Goal: Information Seeking & Learning: Check status

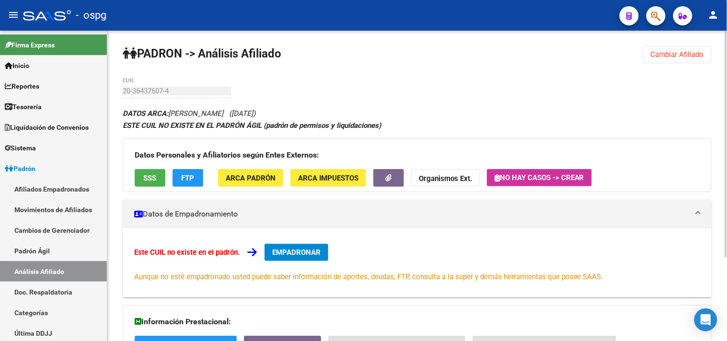
click at [677, 55] on span "Cambiar Afiliado" at bounding box center [677, 54] width 53 height 9
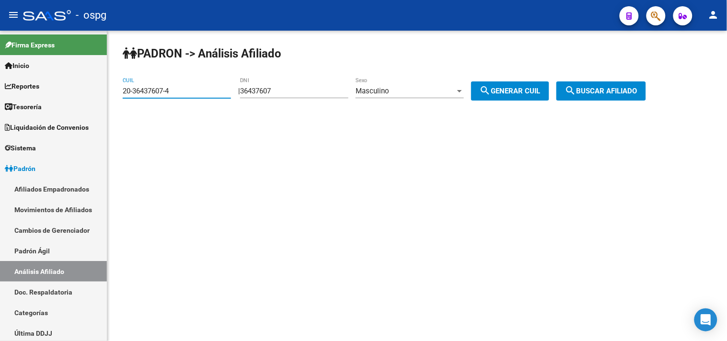
paste input "4-24687015-9"
drag, startPoint x: 592, startPoint y: 92, endPoint x: 568, endPoint y: 83, distance: 25.8
click at [592, 92] on span "search Buscar afiliado" at bounding box center [601, 91] width 72 height 9
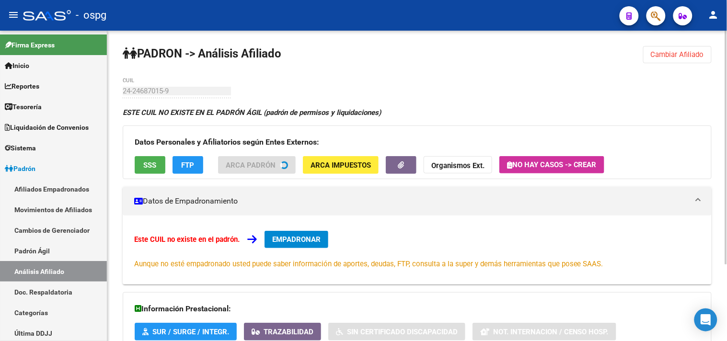
click at [150, 164] on span "SSS" at bounding box center [150, 165] width 13 height 9
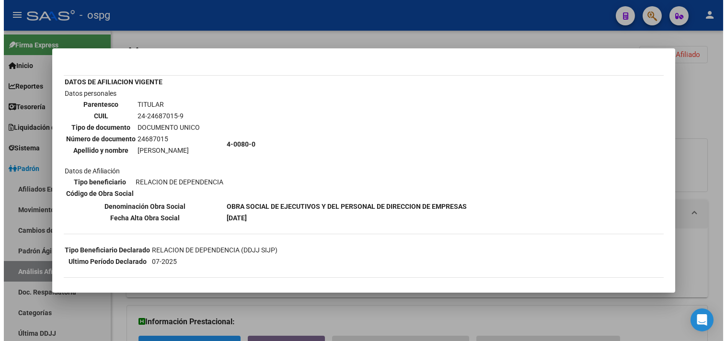
scroll to position [101, 0]
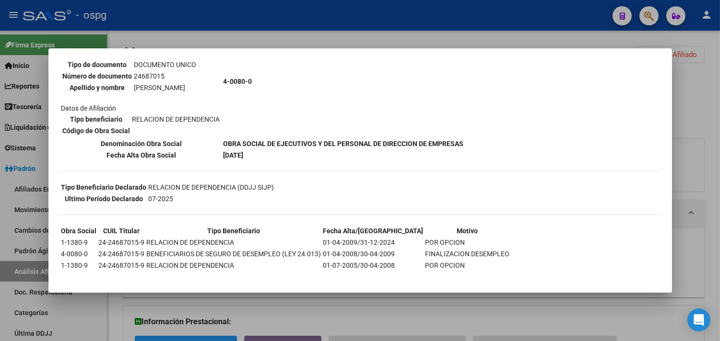
click at [399, 305] on div at bounding box center [360, 170] width 720 height 341
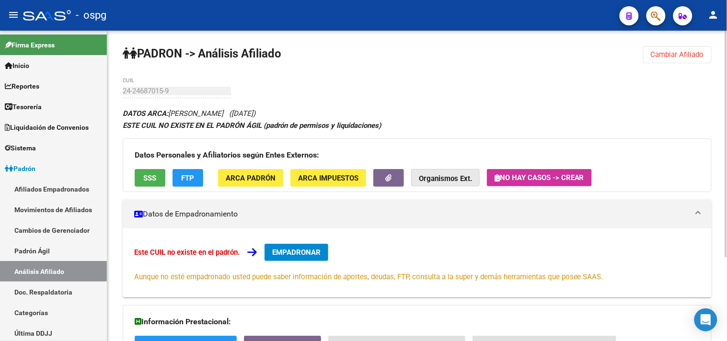
click at [434, 178] on strong "Organismos Ext." at bounding box center [445, 179] width 53 height 9
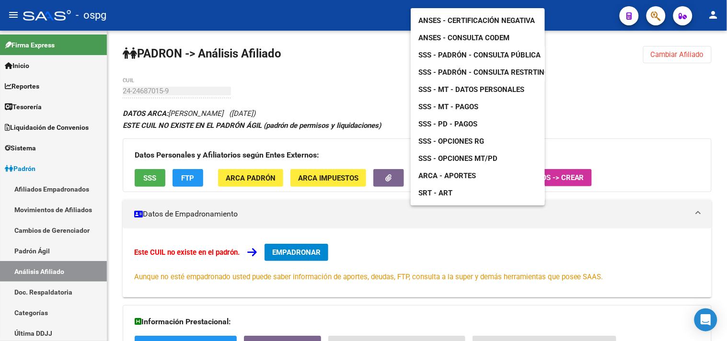
click at [434, 29] on link "ANSES - Consulta CODEM" at bounding box center [464, 37] width 106 height 17
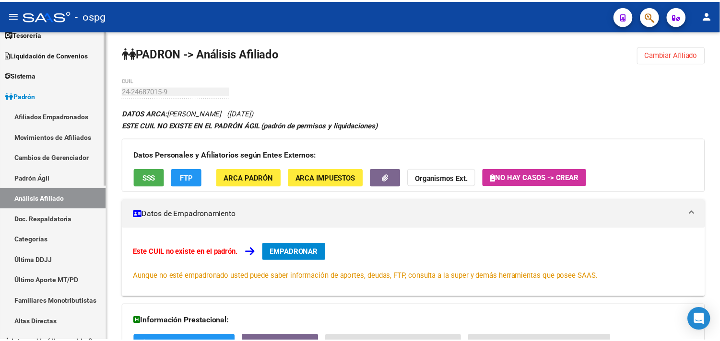
scroll to position [213, 0]
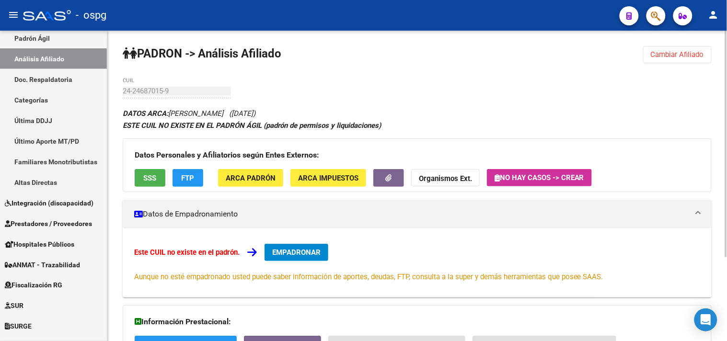
click at [151, 177] on span "SSS" at bounding box center [150, 178] width 13 height 9
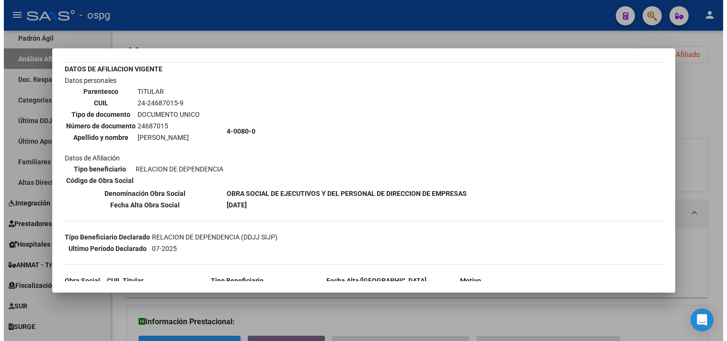
scroll to position [101, 0]
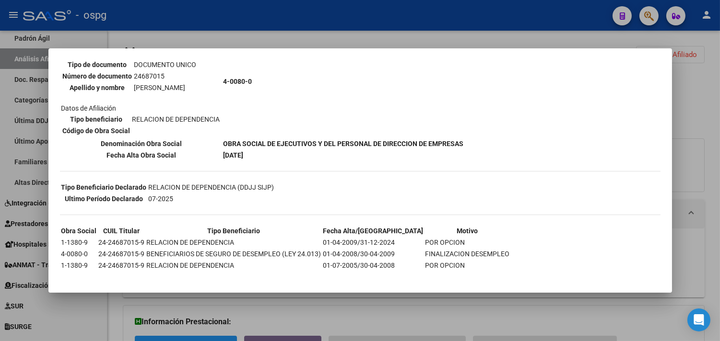
click at [331, 312] on div at bounding box center [360, 170] width 720 height 341
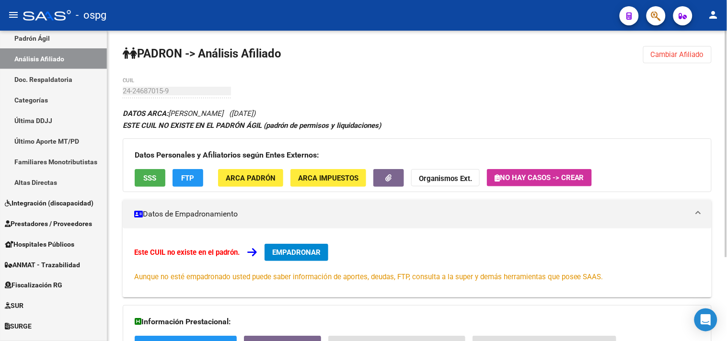
click at [193, 179] on span "FTP" at bounding box center [188, 178] width 13 height 9
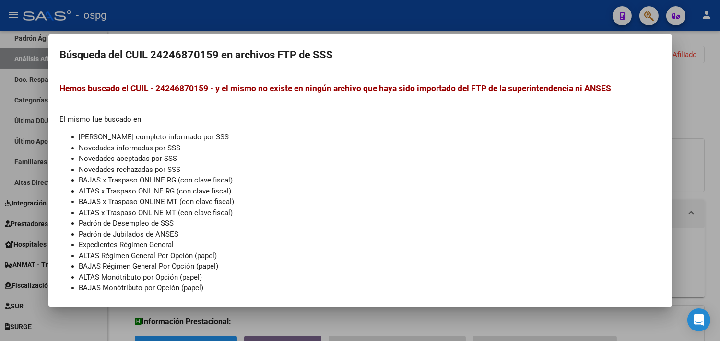
click at [294, 320] on div at bounding box center [360, 170] width 720 height 341
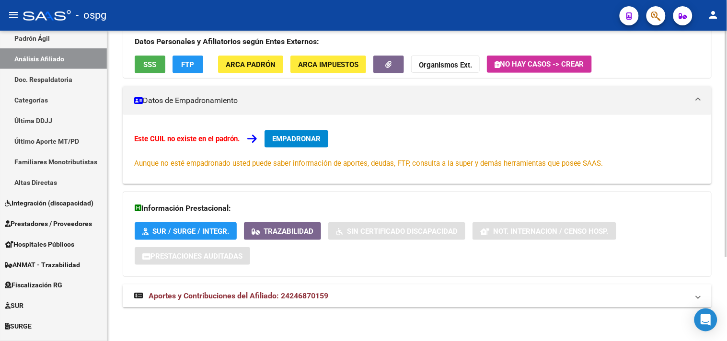
click at [310, 298] on span "Aportes y Contribuciones del Afiliado: 24246870159" at bounding box center [239, 296] width 180 height 9
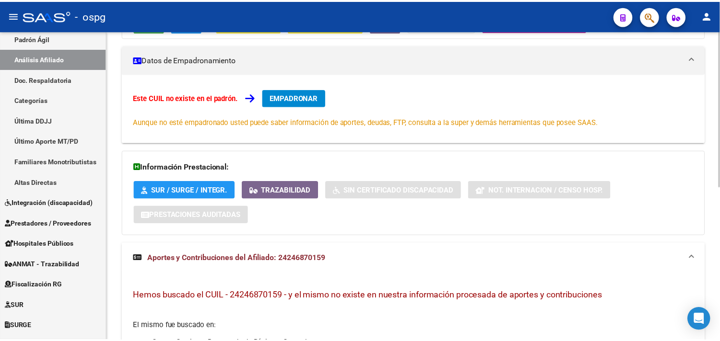
scroll to position [0, 0]
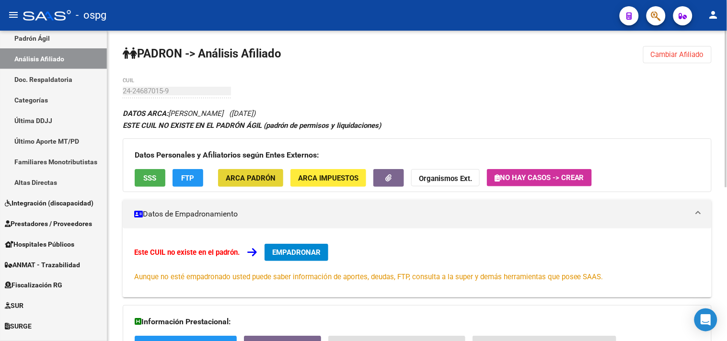
click at [251, 176] on span "ARCA Padrón" at bounding box center [251, 178] width 50 height 9
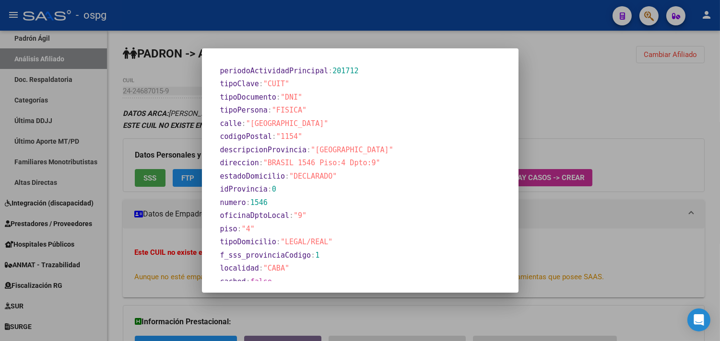
scroll to position [486, 0]
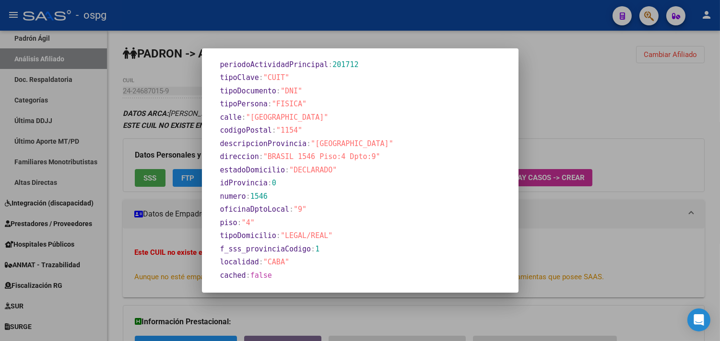
click at [552, 98] on div at bounding box center [360, 170] width 720 height 341
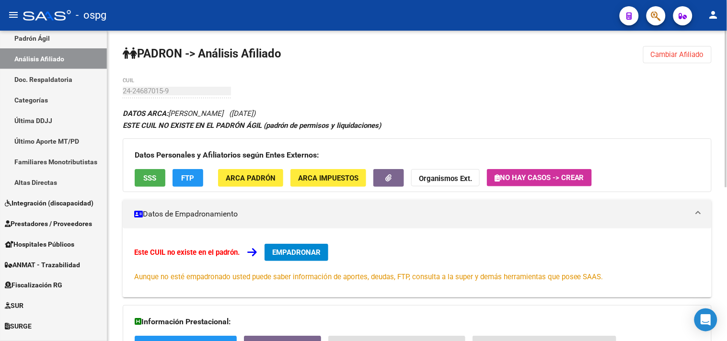
click at [242, 181] on span "ARCA Padrón" at bounding box center [251, 178] width 50 height 9
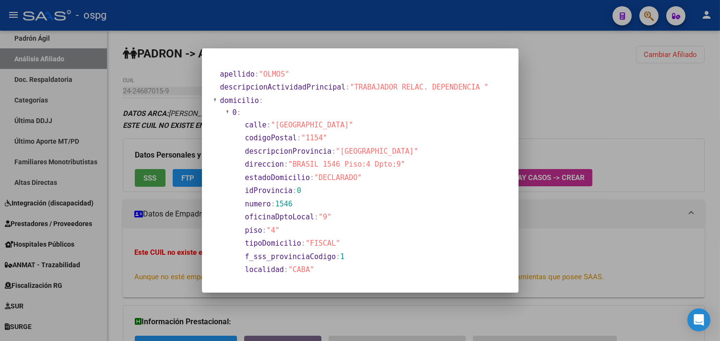
drag, startPoint x: 656, startPoint y: 91, endPoint x: 668, endPoint y: 59, distance: 34.5
click at [656, 90] on div at bounding box center [360, 170] width 720 height 341
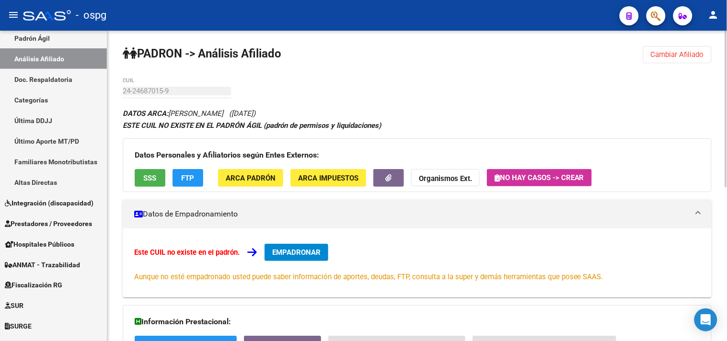
click at [668, 57] on span "Cambiar Afiliado" at bounding box center [677, 54] width 53 height 9
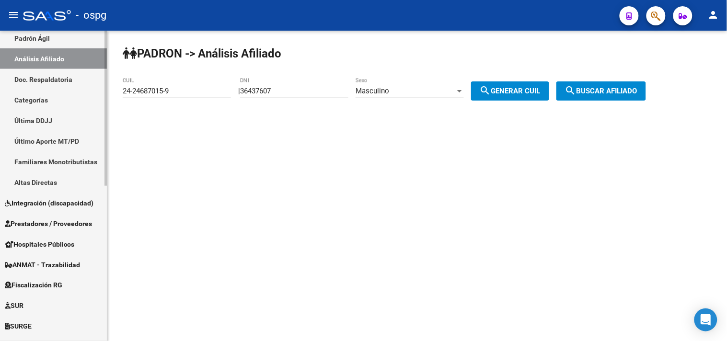
drag, startPoint x: 93, startPoint y: 94, endPoint x: 82, endPoint y: 94, distance: 10.1
click at [83, 94] on mat-sidenav-container "Firma Express Inicio Calendario SSS Instructivos Contacto OS Reportes Tablero d…" at bounding box center [363, 186] width 727 height 311
paste input "7-29055991-5"
type input "27-29055991-5"
click at [598, 89] on button "search Buscar afiliado" at bounding box center [602, 91] width 90 height 19
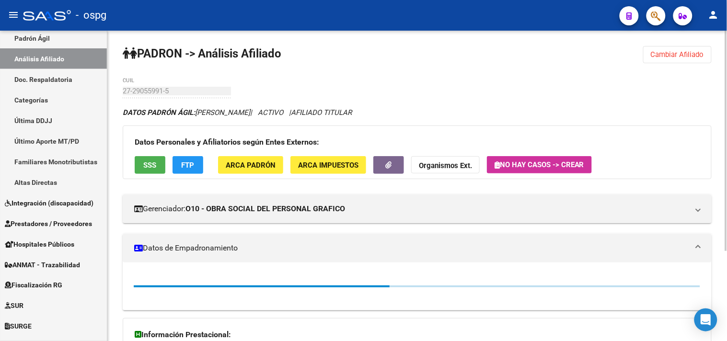
click at [231, 166] on span "ARCA Padrón" at bounding box center [251, 165] width 50 height 9
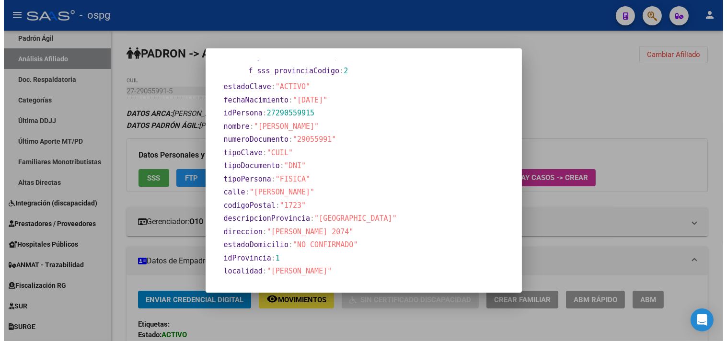
scroll to position [209, 0]
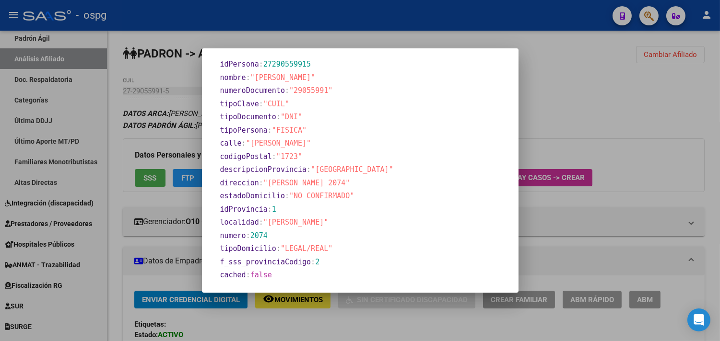
click at [622, 121] on div at bounding box center [360, 170] width 720 height 341
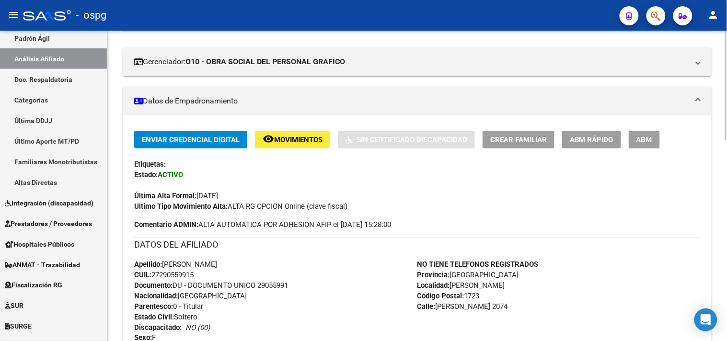
scroll to position [160, 0]
click at [620, 188] on div "Última Alta Formal: [DATE]" at bounding box center [417, 191] width 566 height 21
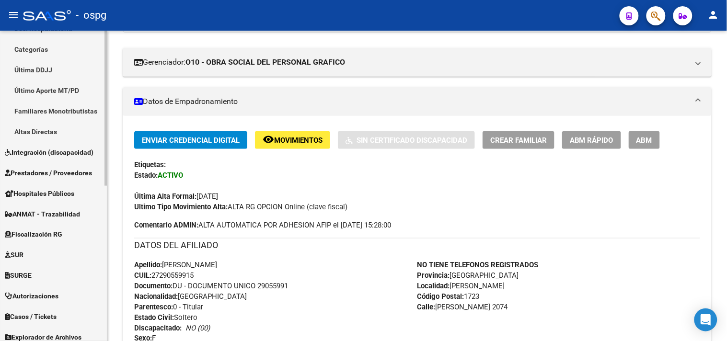
scroll to position [311, 0]
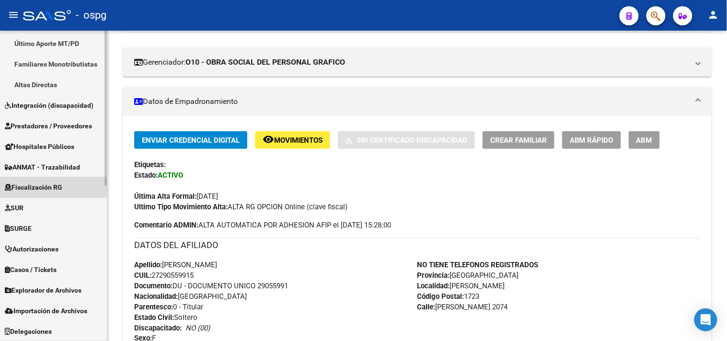
click at [42, 188] on span "Fiscalización RG" at bounding box center [34, 188] width 58 height 11
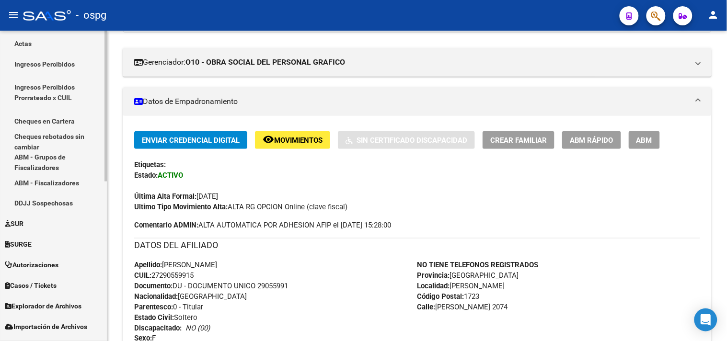
scroll to position [151, 0]
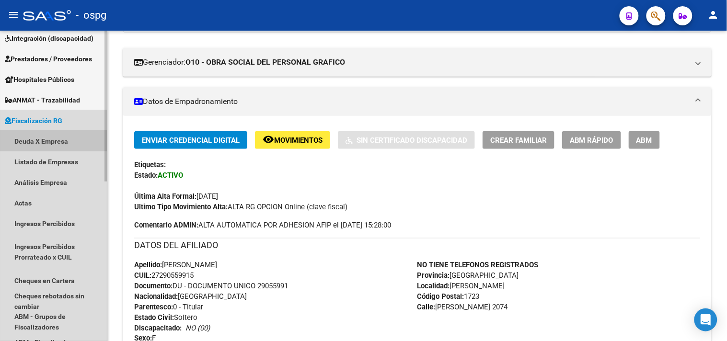
click at [47, 138] on link "Deuda X Empresa" at bounding box center [53, 141] width 107 height 21
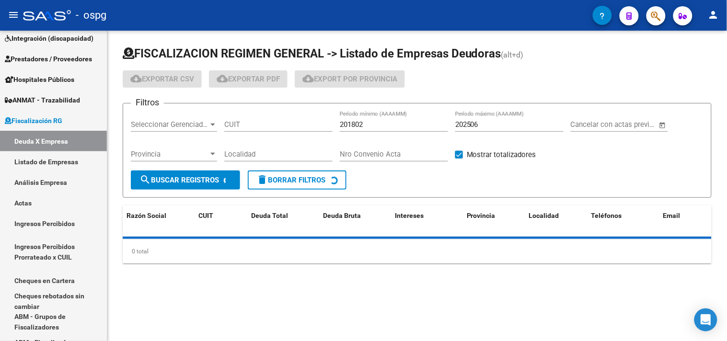
click at [499, 124] on input "202506" at bounding box center [510, 124] width 108 height 9
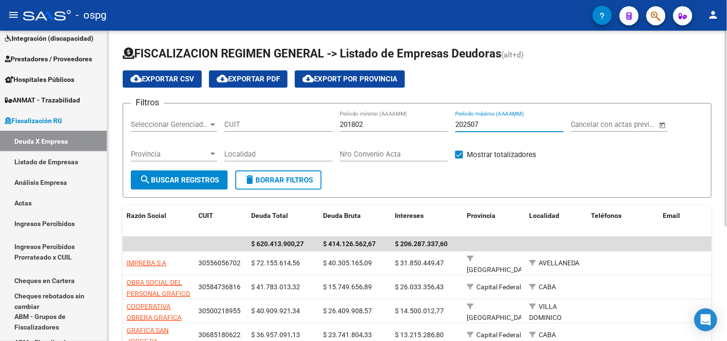
type input "202507"
click at [199, 184] on span "search Buscar Registros" at bounding box center [180, 180] width 80 height 9
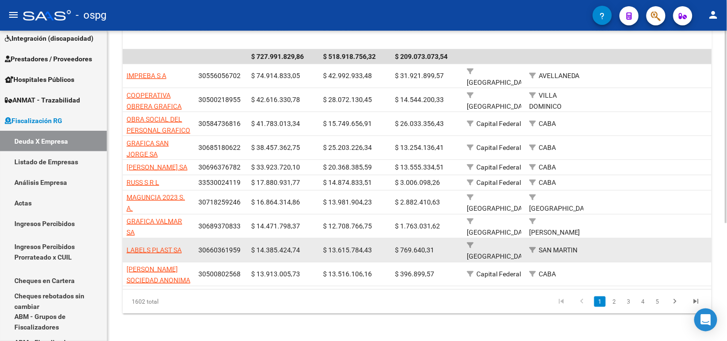
scroll to position [189, 0]
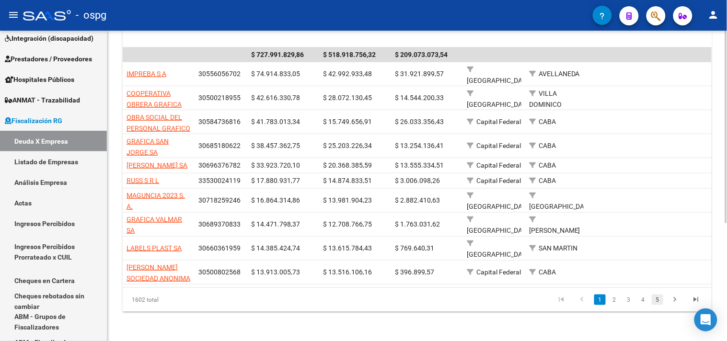
click at [659, 299] on link "5" at bounding box center [658, 300] width 12 height 11
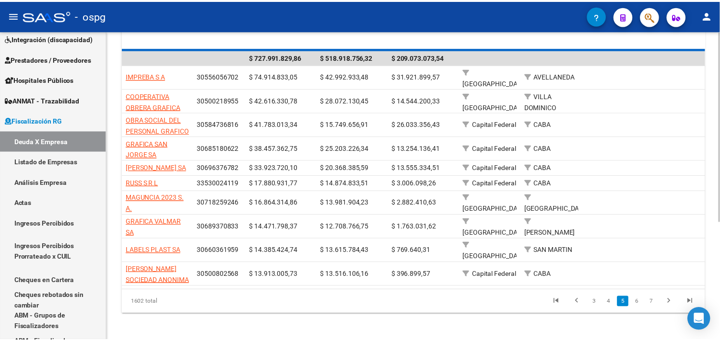
scroll to position [181, 0]
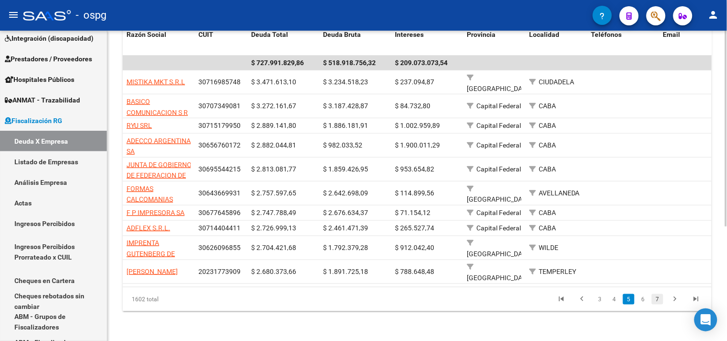
click at [657, 299] on link "7" at bounding box center [658, 299] width 12 height 11
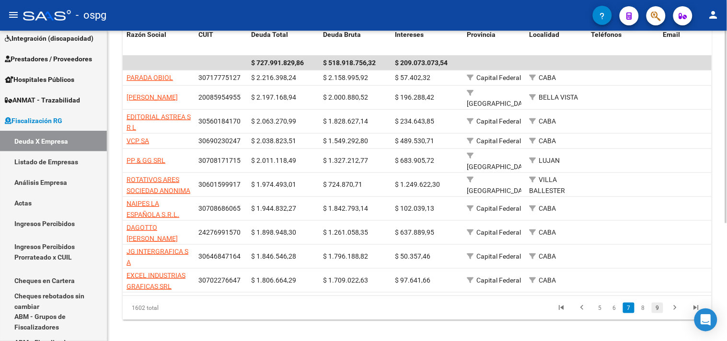
click at [658, 308] on link "9" at bounding box center [658, 308] width 12 height 11
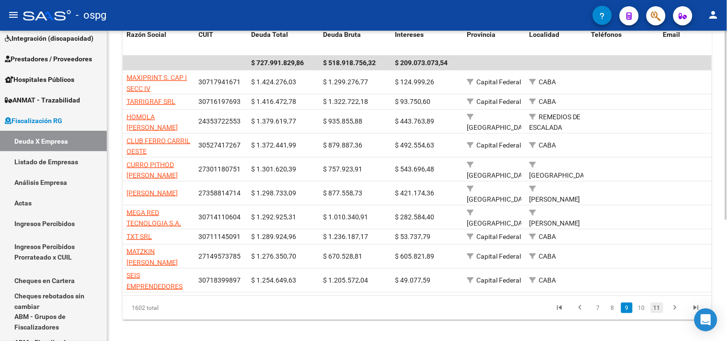
click at [656, 314] on link "11" at bounding box center [657, 308] width 12 height 11
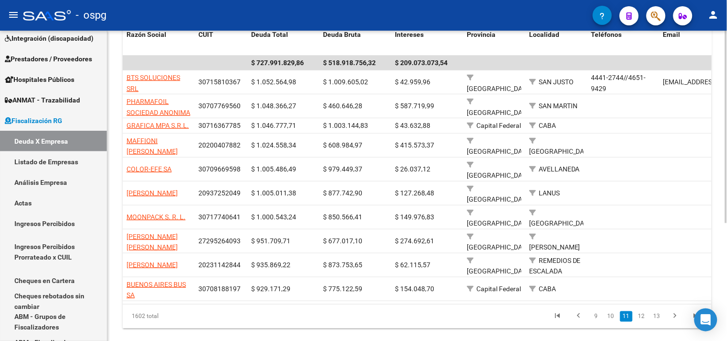
click at [654, 312] on link "13" at bounding box center [657, 317] width 12 height 11
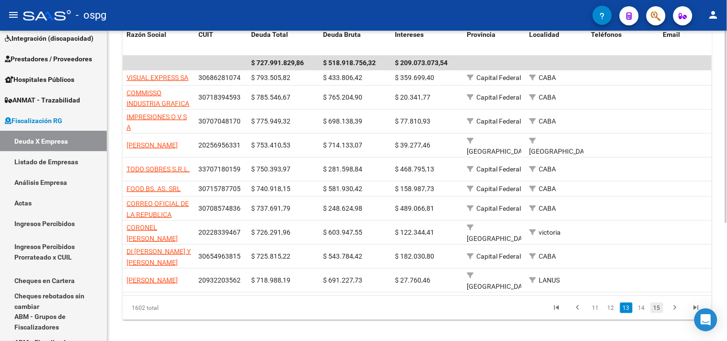
click at [659, 307] on link "15" at bounding box center [657, 308] width 12 height 11
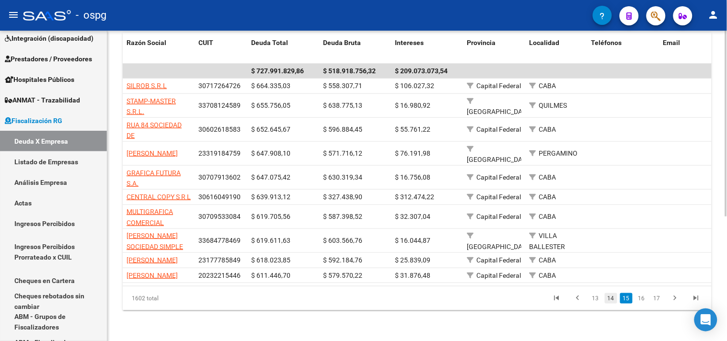
click at [613, 304] on link "14" at bounding box center [611, 298] width 12 height 11
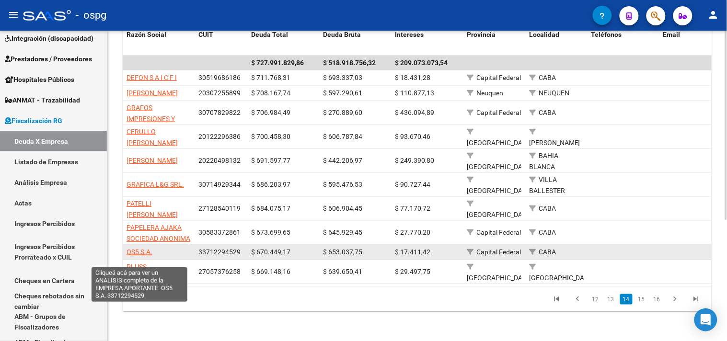
click at [137, 256] on span "OS5 S.A." at bounding box center [140, 252] width 26 height 8
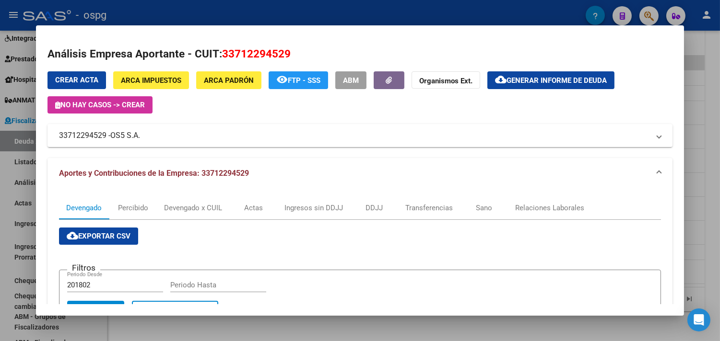
click at [699, 183] on div at bounding box center [360, 170] width 720 height 341
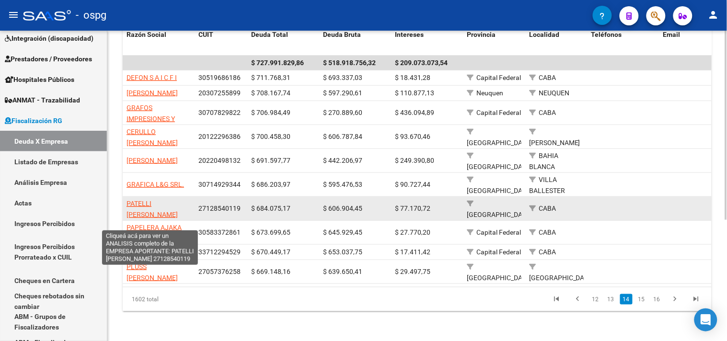
click at [151, 212] on span "PATELLI [PERSON_NAME]" at bounding box center [152, 209] width 51 height 19
type textarea "27128540119"
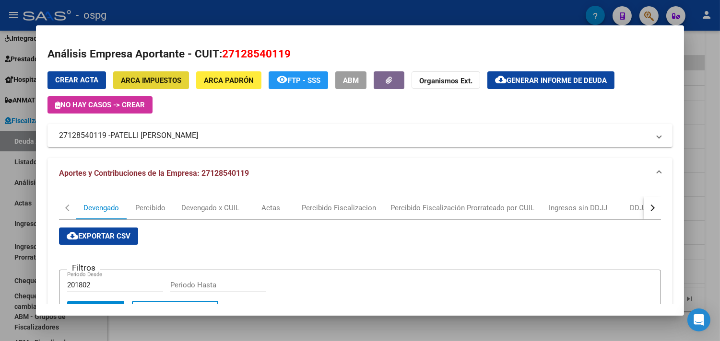
click at [151, 82] on span "ARCA Impuestos" at bounding box center [151, 80] width 60 height 9
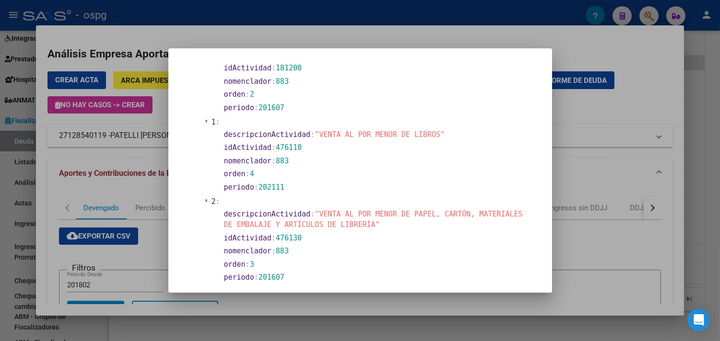
scroll to position [266, 0]
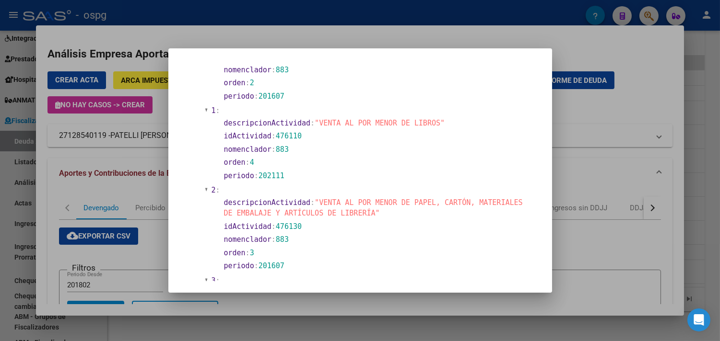
click at [621, 109] on div at bounding box center [360, 170] width 720 height 341
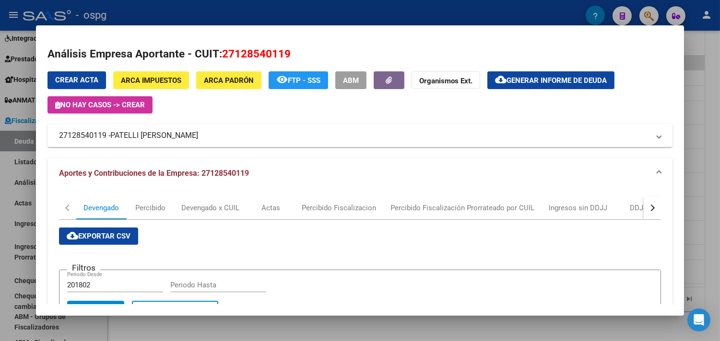
click at [547, 84] on span "Generar informe de deuda" at bounding box center [556, 80] width 100 height 9
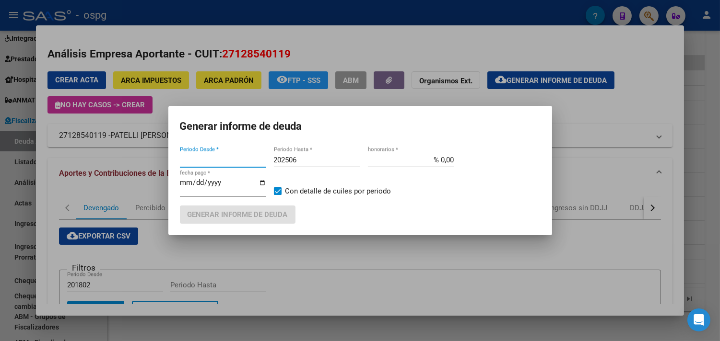
type input "202501"
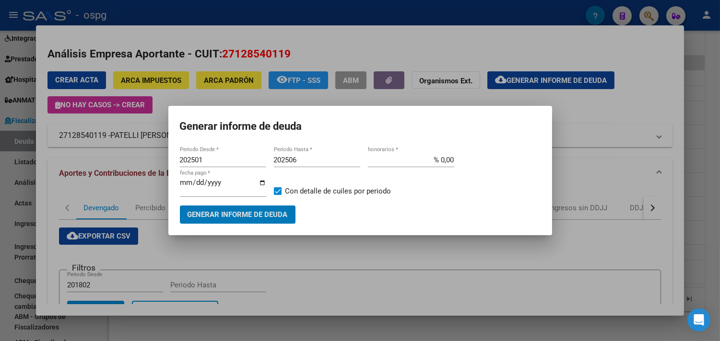
click at [304, 159] on input "202506" at bounding box center [317, 160] width 86 height 9
type input "202507"
click at [243, 218] on span "Generar informe de deuda" at bounding box center [238, 215] width 100 height 9
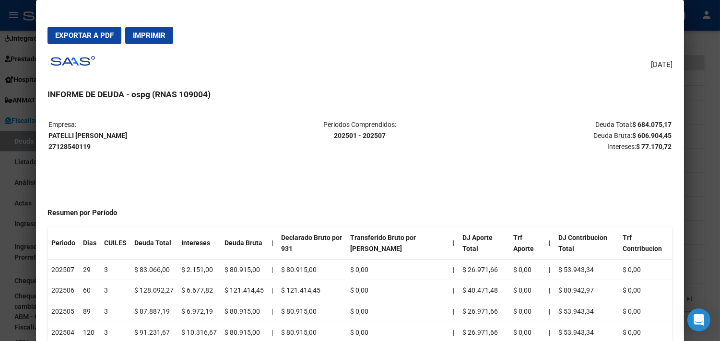
drag, startPoint x: 699, startPoint y: 190, endPoint x: 641, endPoint y: 188, distance: 58.1
click at [698, 190] on div at bounding box center [360, 170] width 720 height 341
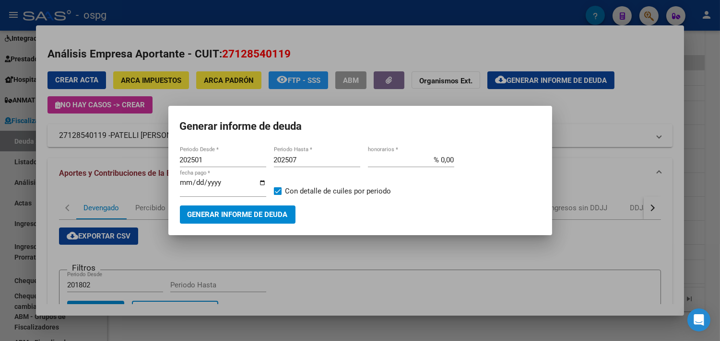
click at [279, 192] on span at bounding box center [278, 192] width 8 height 8
click at [278, 195] on input "Con detalle de cuiles por periodo" at bounding box center [277, 195] width 0 height 0
drag, startPoint x: 277, startPoint y: 193, endPoint x: 274, endPoint y: 188, distance: 5.5
click at [276, 193] on span at bounding box center [278, 192] width 8 height 8
click at [277, 195] on input "Con detalle de cuiles por periodo" at bounding box center [277, 195] width 0 height 0
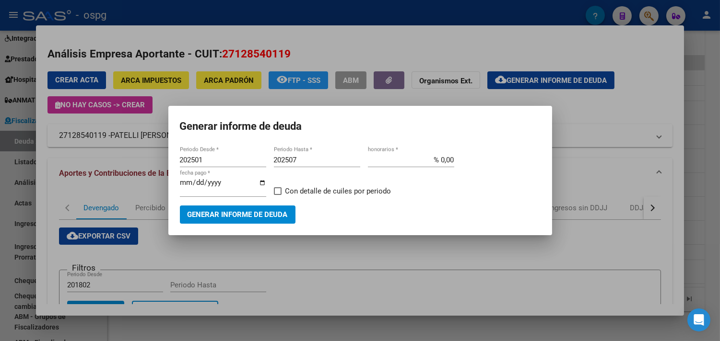
checkbox input "true"
click at [260, 185] on input "[DATE]" at bounding box center [223, 186] width 86 height 15
click at [263, 213] on span "Generar informe de deuda" at bounding box center [238, 215] width 100 height 9
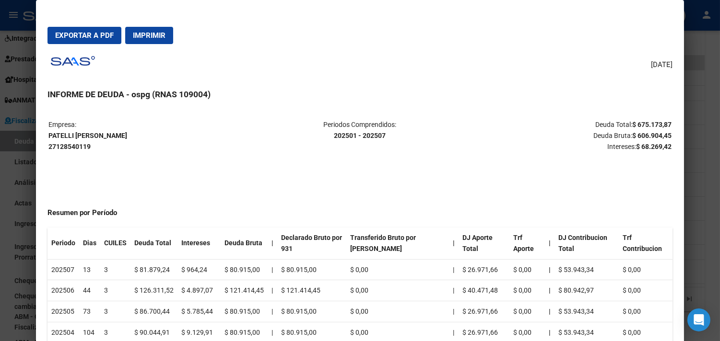
drag, startPoint x: 692, startPoint y: 198, endPoint x: 445, endPoint y: 179, distance: 247.2
click at [692, 198] on div at bounding box center [360, 170] width 720 height 341
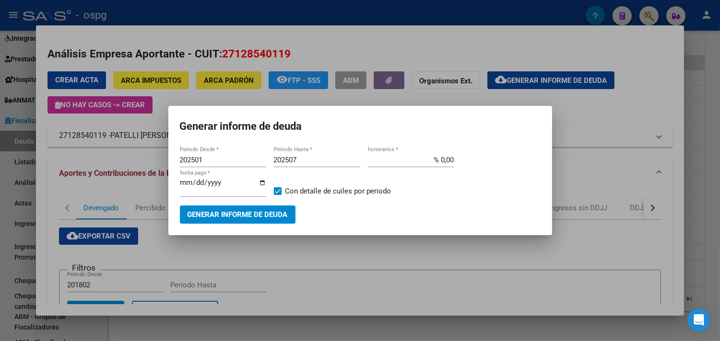
click at [264, 182] on input "[DATE]" at bounding box center [223, 186] width 86 height 15
click at [243, 213] on span "Generar informe de deuda" at bounding box center [238, 215] width 100 height 9
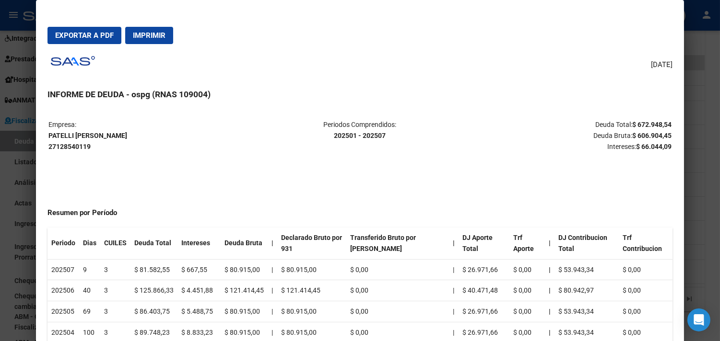
click at [707, 177] on div at bounding box center [360, 170] width 720 height 341
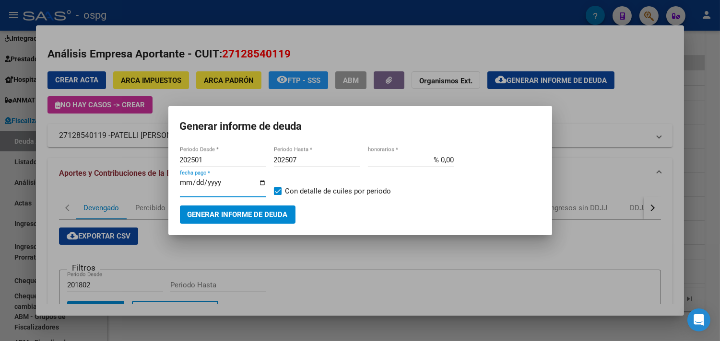
click at [262, 182] on input "[DATE]" at bounding box center [223, 186] width 86 height 15
click at [256, 214] on span "Generar informe de deuda" at bounding box center [238, 215] width 100 height 9
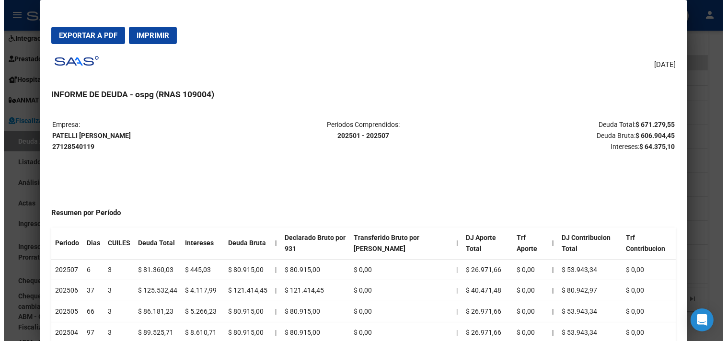
scroll to position [214, 0]
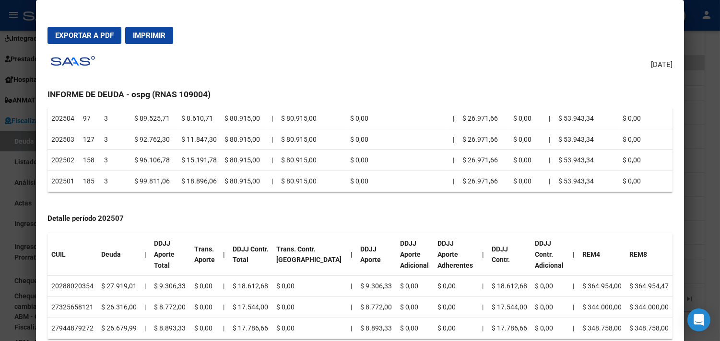
click at [696, 209] on div at bounding box center [360, 170] width 720 height 341
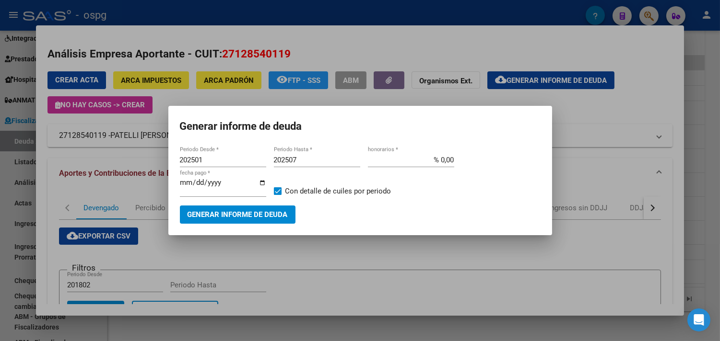
click at [262, 185] on input "[DATE]" at bounding box center [223, 186] width 86 height 15
click at [246, 221] on button "Generar informe de deuda" at bounding box center [238, 215] width 116 height 18
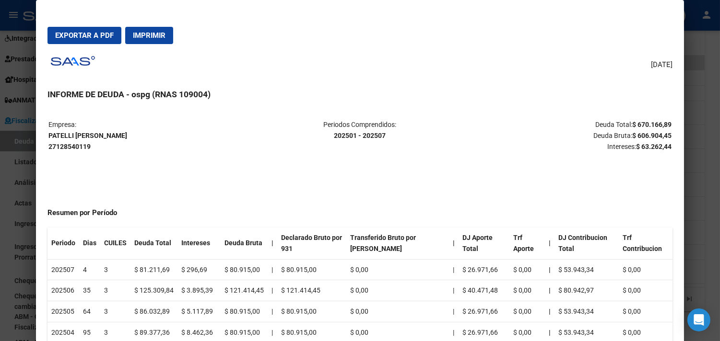
click at [699, 202] on div at bounding box center [360, 170] width 720 height 341
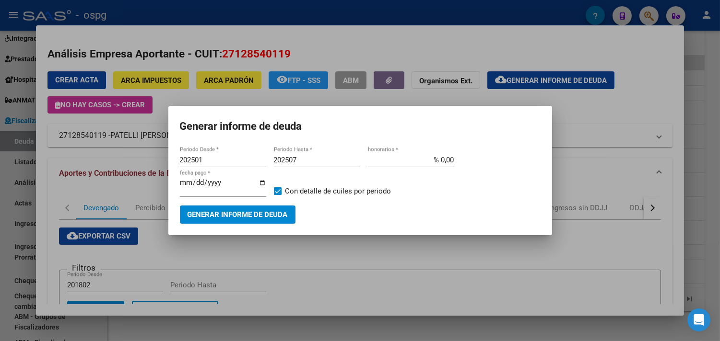
click at [262, 183] on input "[DATE]" at bounding box center [223, 186] width 86 height 15
click at [251, 214] on span "Generar informe de deuda" at bounding box center [238, 215] width 100 height 9
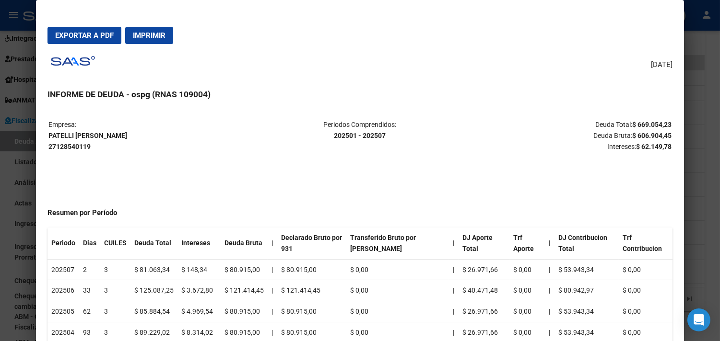
click at [701, 240] on div at bounding box center [360, 170] width 720 height 341
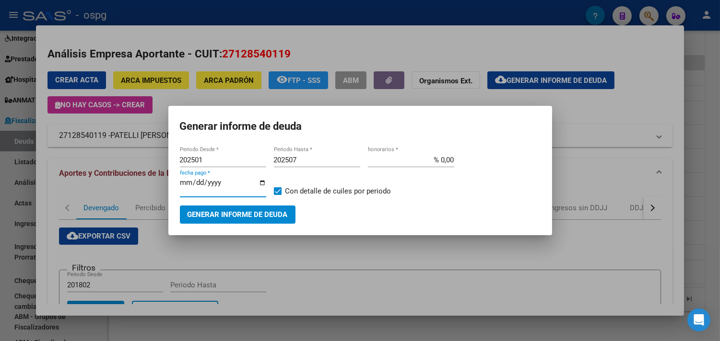
click at [262, 183] on input "[DATE]" at bounding box center [223, 186] width 86 height 15
click at [245, 212] on span "Generar informe de deuda" at bounding box center [238, 215] width 100 height 9
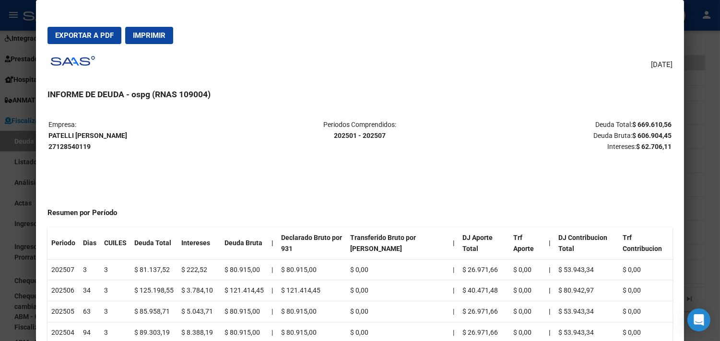
click at [701, 228] on div at bounding box center [360, 170] width 720 height 341
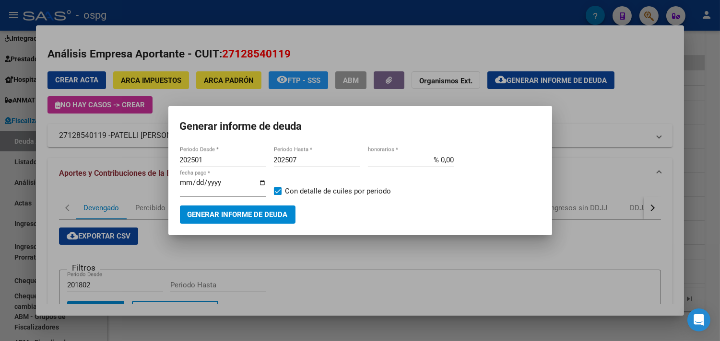
click at [261, 184] on input "[DATE]" at bounding box center [223, 186] width 86 height 15
type input "[DATE]"
click at [248, 209] on button "Generar informe de deuda" at bounding box center [238, 215] width 116 height 18
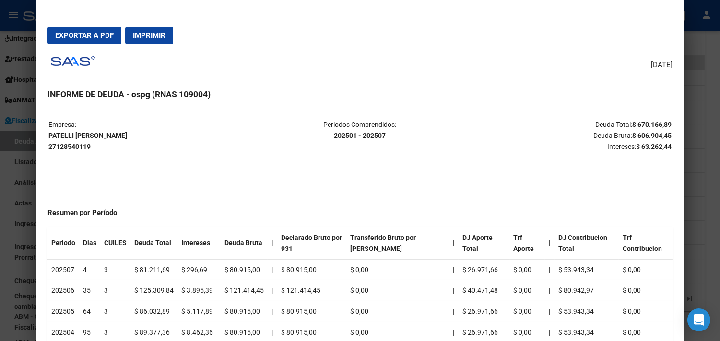
click at [711, 232] on div at bounding box center [360, 170] width 720 height 341
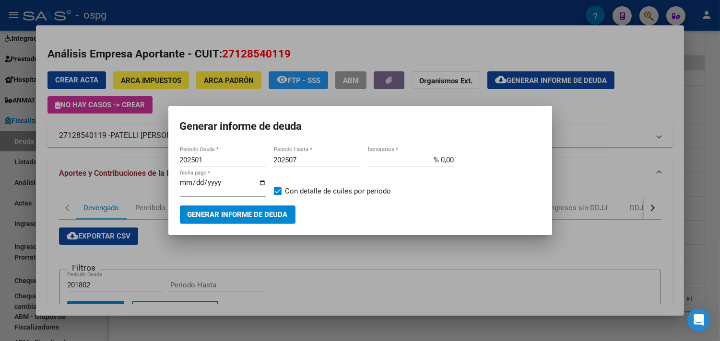
click at [711, 232] on div at bounding box center [360, 170] width 720 height 341
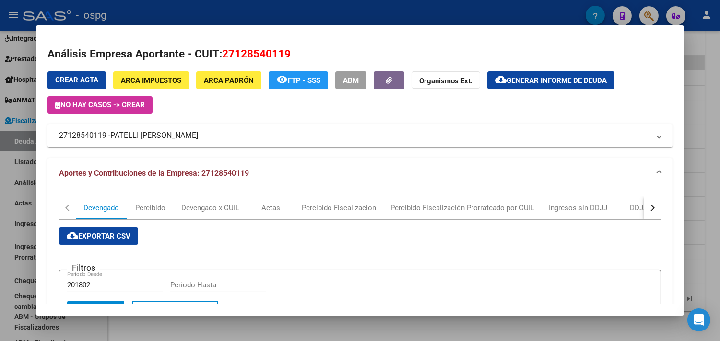
click at [706, 234] on div at bounding box center [360, 170] width 720 height 341
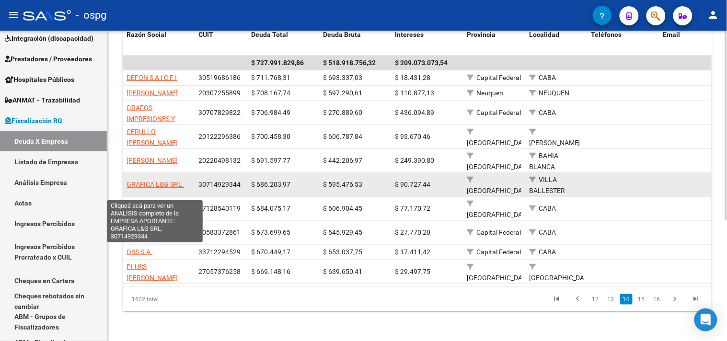
click at [154, 188] on span "GRAFICA L&G SRL." at bounding box center [156, 185] width 58 height 8
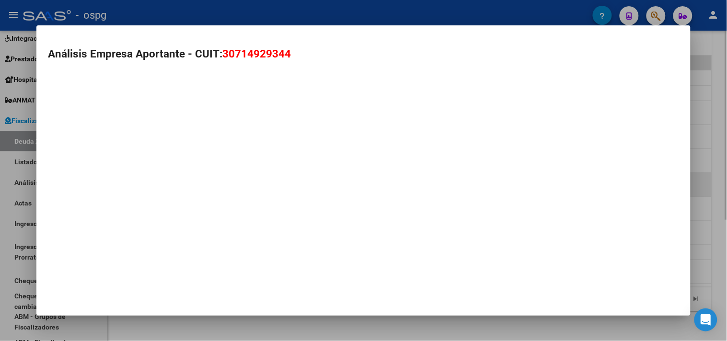
type textarea "30714929344"
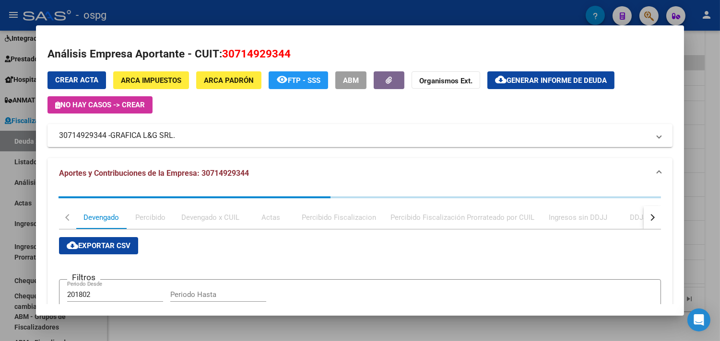
click at [554, 82] on span "Generar informe de deuda" at bounding box center [556, 80] width 100 height 9
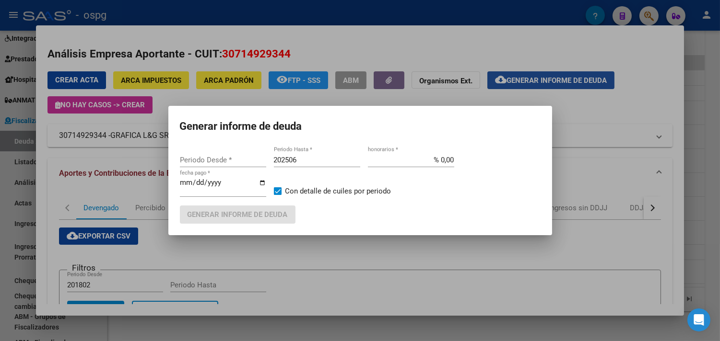
type input "202502"
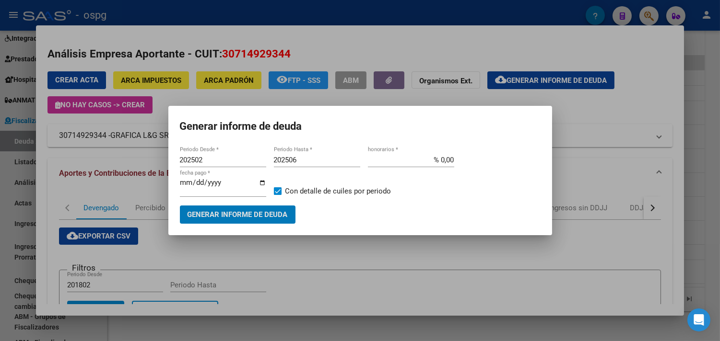
click at [306, 157] on input "202506" at bounding box center [317, 160] width 86 height 9
type input "202507"
click at [244, 217] on span "Generar informe de deuda" at bounding box center [238, 215] width 100 height 9
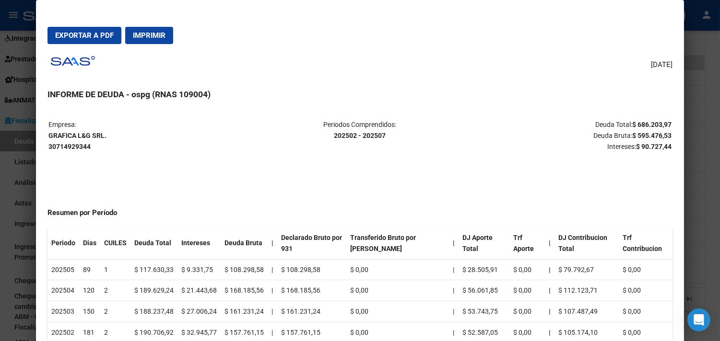
click at [706, 196] on div at bounding box center [360, 170] width 720 height 341
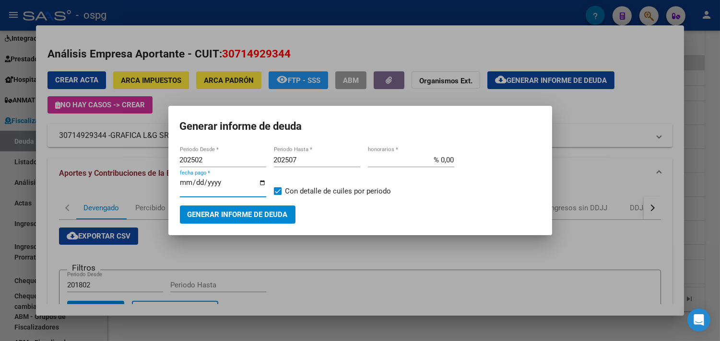
click at [262, 181] on input "[DATE]" at bounding box center [223, 186] width 86 height 15
click at [263, 221] on button "Generar informe de deuda" at bounding box center [238, 215] width 116 height 18
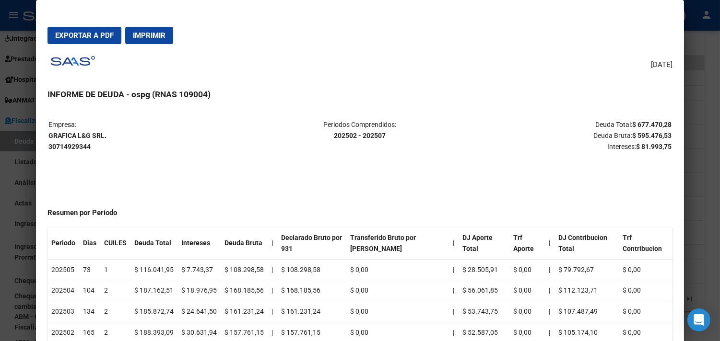
click at [716, 200] on div at bounding box center [360, 170] width 720 height 341
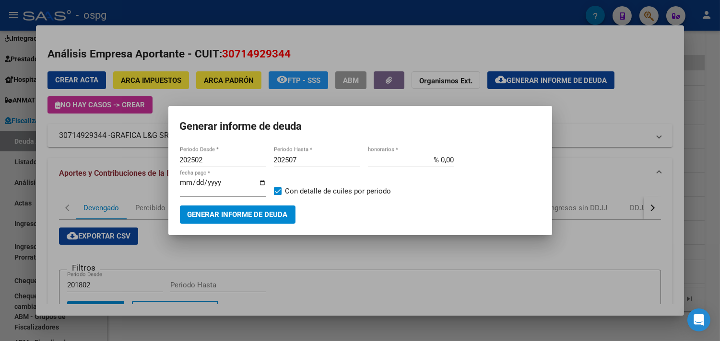
click at [265, 183] on input "[DATE]" at bounding box center [223, 186] width 86 height 15
click at [246, 211] on span "Generar informe de deuda" at bounding box center [238, 215] width 100 height 9
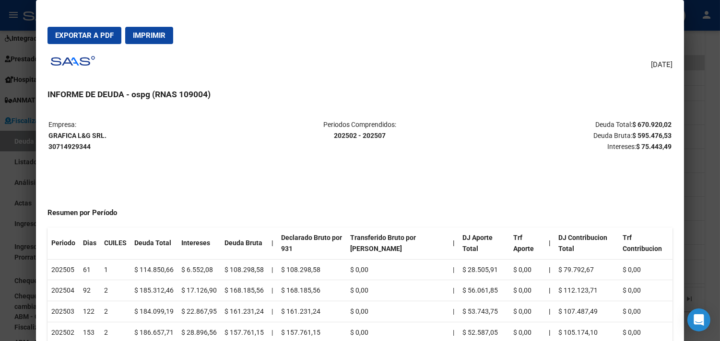
click at [704, 227] on div at bounding box center [360, 170] width 720 height 341
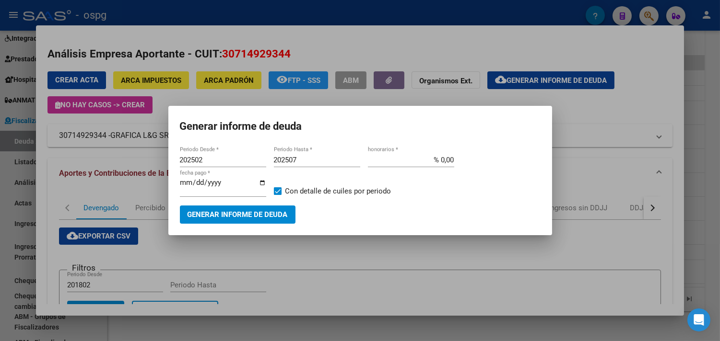
click at [260, 184] on input "[DATE]" at bounding box center [223, 186] width 86 height 15
click at [241, 217] on span "Generar informe de deuda" at bounding box center [238, 215] width 100 height 9
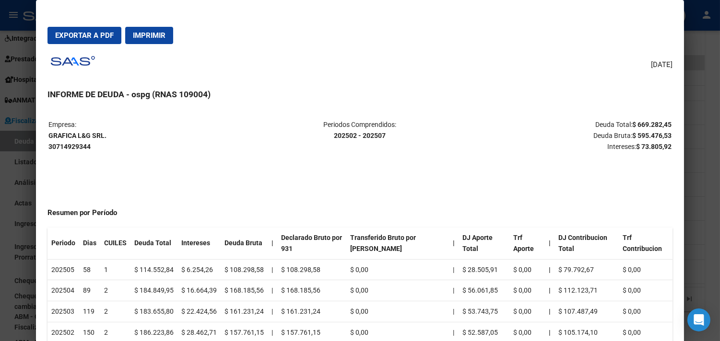
drag, startPoint x: 696, startPoint y: 232, endPoint x: 314, endPoint y: 219, distance: 382.0
click at [696, 231] on div at bounding box center [360, 170] width 720 height 341
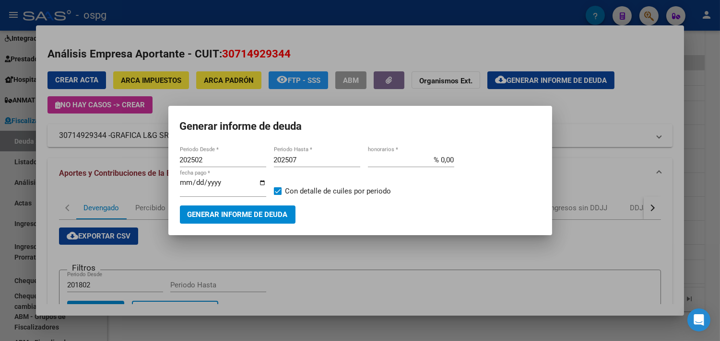
click at [260, 180] on input "[DATE]" at bounding box center [223, 186] width 86 height 15
click at [258, 217] on span "Generar informe de deuda" at bounding box center [238, 215] width 100 height 9
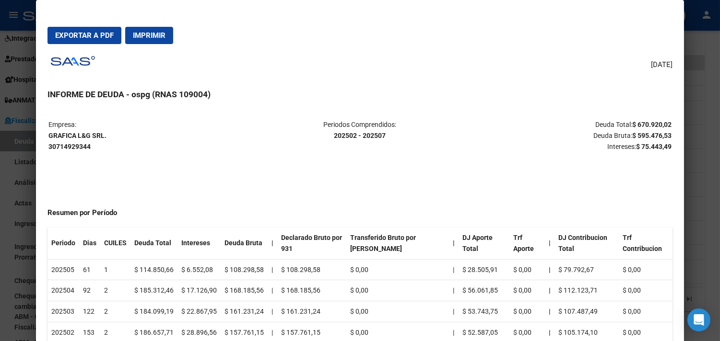
click at [701, 208] on div at bounding box center [360, 170] width 720 height 341
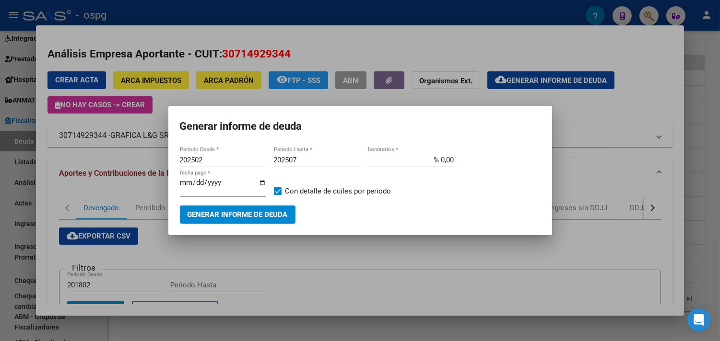
click at [260, 180] on input "[DATE]" at bounding box center [223, 186] width 86 height 15
click at [258, 209] on button "Generar informe de deuda" at bounding box center [238, 215] width 116 height 18
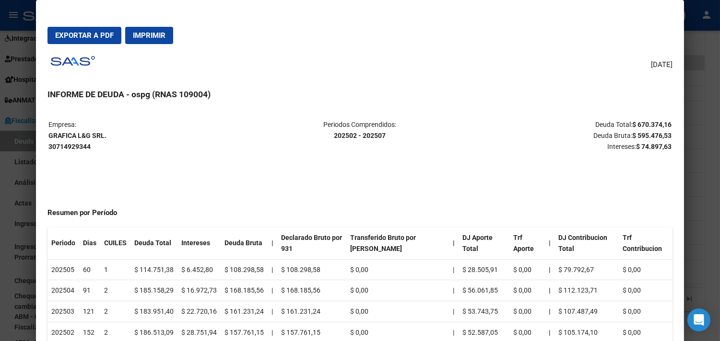
click at [691, 175] on div at bounding box center [360, 170] width 720 height 341
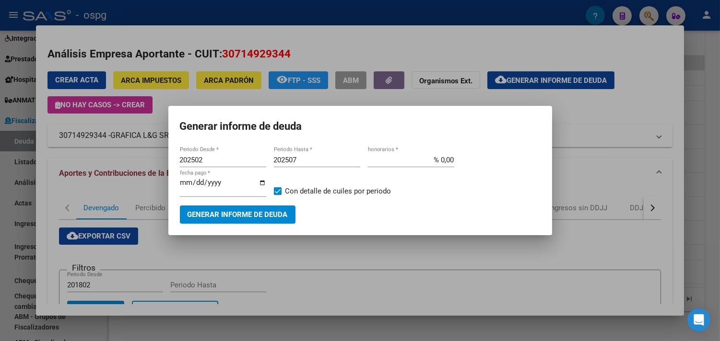
drag, startPoint x: 262, startPoint y: 184, endPoint x: 229, endPoint y: 190, distance: 34.1
click at [262, 184] on input "[DATE]" at bounding box center [223, 186] width 86 height 15
click at [243, 218] on span "Generar informe de deuda" at bounding box center [238, 215] width 100 height 9
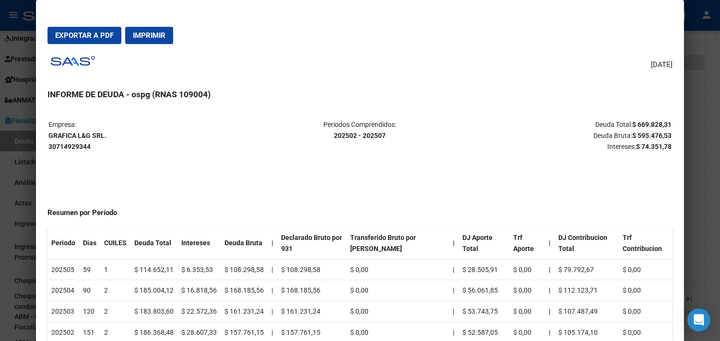
click at [698, 168] on div at bounding box center [360, 170] width 720 height 341
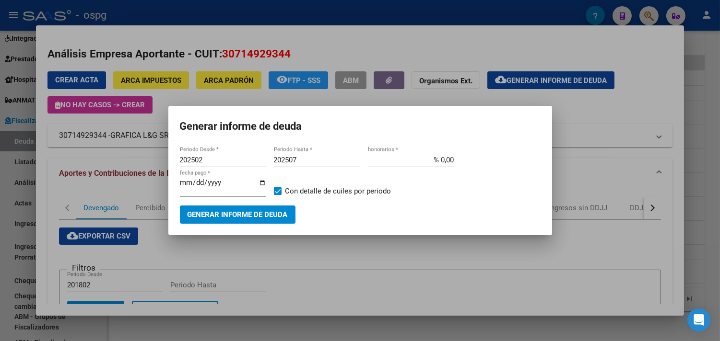
click at [260, 181] on input "[DATE]" at bounding box center [223, 186] width 86 height 15
type input "[DATE]"
click at [235, 222] on button "Generar informe de deuda" at bounding box center [238, 215] width 116 height 18
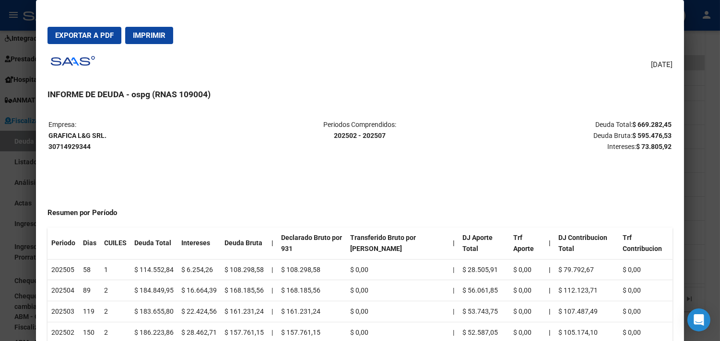
click at [712, 210] on div at bounding box center [360, 170] width 720 height 341
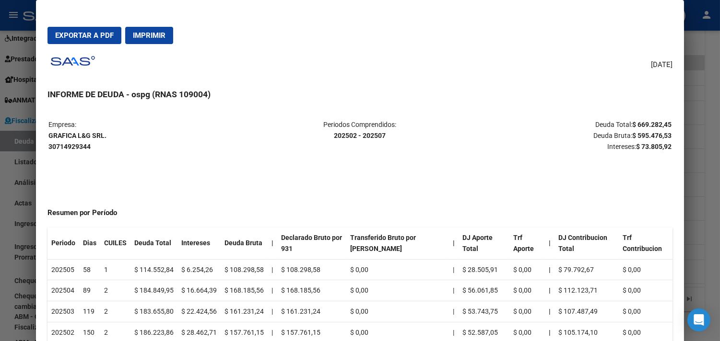
click at [710, 212] on div at bounding box center [360, 170] width 720 height 341
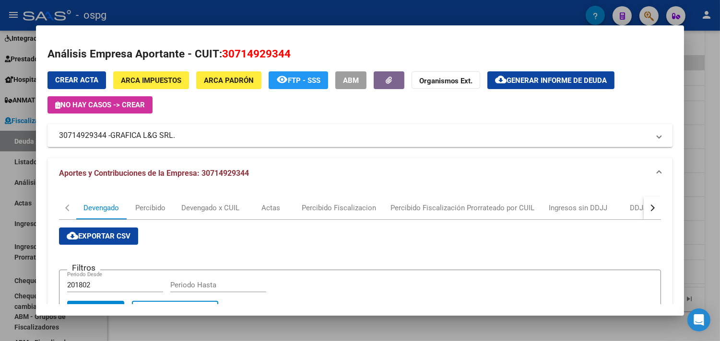
click at [707, 219] on div at bounding box center [360, 170] width 720 height 341
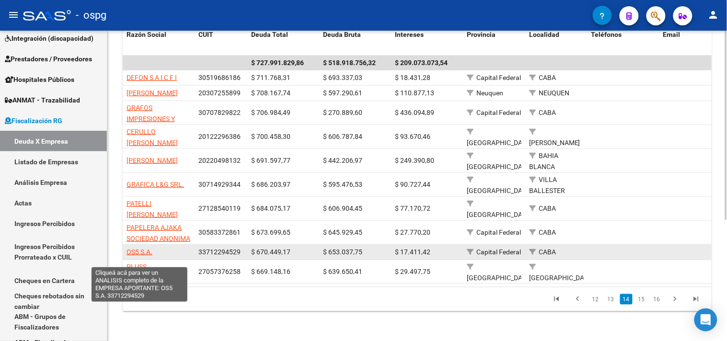
click at [137, 256] on span "OS5 S.A." at bounding box center [140, 252] width 26 height 8
type textarea "33712294529"
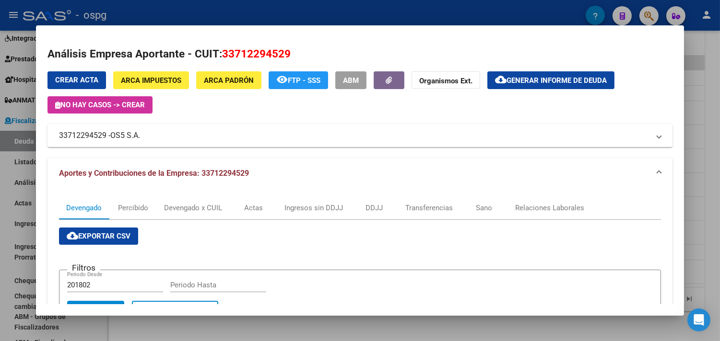
click at [533, 92] on div "Crear Acta ARCA Impuestos ARCA Padrón remove_red_eye FTP - SSS ABM Organismos E…" at bounding box center [359, 92] width 625 height 42
click at [533, 84] on span "Generar informe de deuda" at bounding box center [556, 80] width 100 height 9
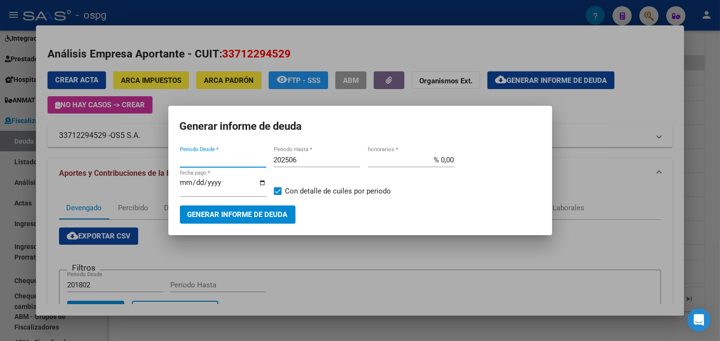
type input "202310"
click at [255, 213] on span "Generar informe de deuda" at bounding box center [238, 215] width 100 height 9
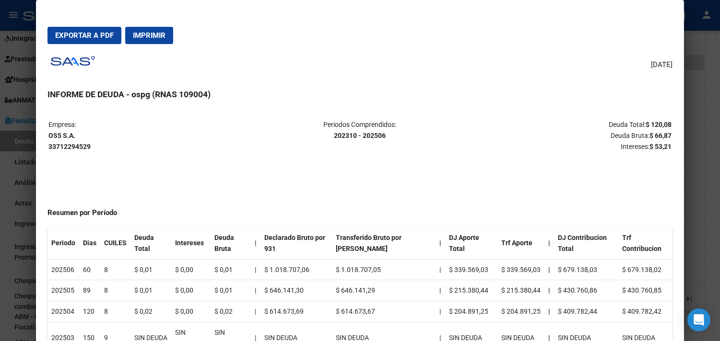
click at [693, 164] on div at bounding box center [360, 170] width 720 height 341
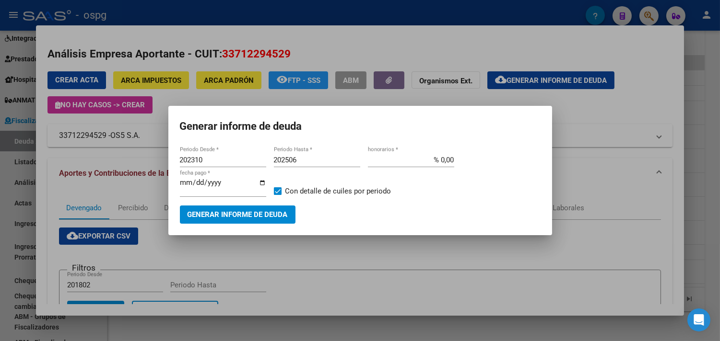
click at [309, 159] on input "202506" at bounding box center [317, 160] width 86 height 9
type input "202507"
click at [272, 211] on span "Generar informe de deuda" at bounding box center [238, 215] width 100 height 9
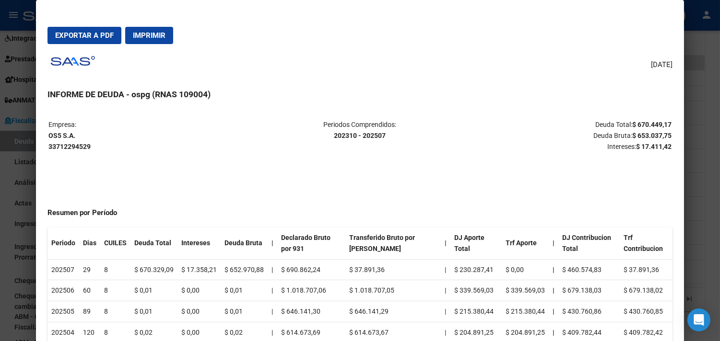
drag, startPoint x: 702, startPoint y: 203, endPoint x: 277, endPoint y: 214, distance: 424.5
click at [702, 203] on div at bounding box center [360, 170] width 720 height 341
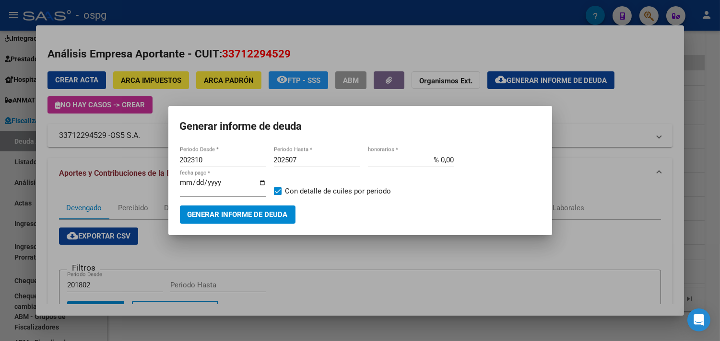
click at [263, 183] on input "[DATE]" at bounding box center [223, 186] width 86 height 15
click at [261, 213] on span "Generar informe de deuda" at bounding box center [238, 215] width 100 height 9
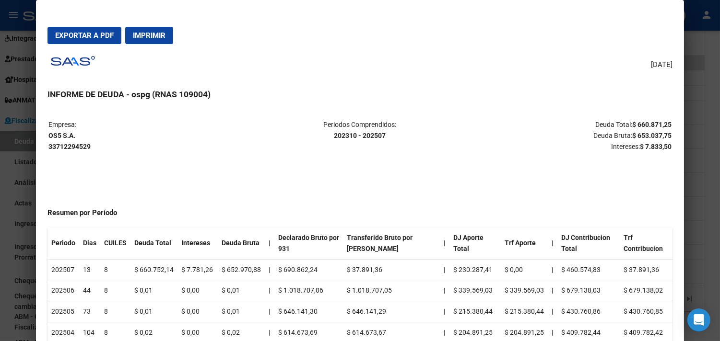
click at [688, 270] on div at bounding box center [360, 170] width 720 height 341
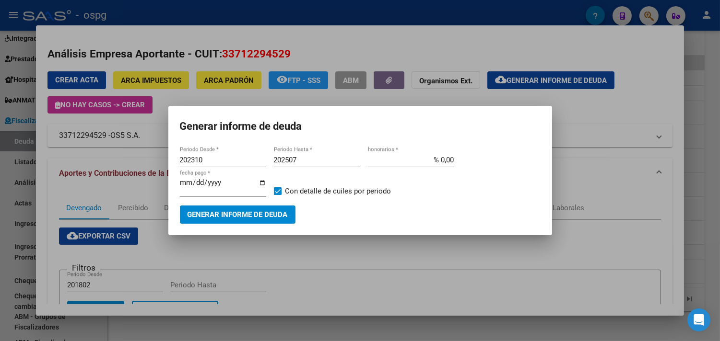
click at [265, 183] on input "[DATE]" at bounding box center [223, 186] width 86 height 15
click at [247, 212] on span "Generar informe de deuda" at bounding box center [238, 215] width 100 height 9
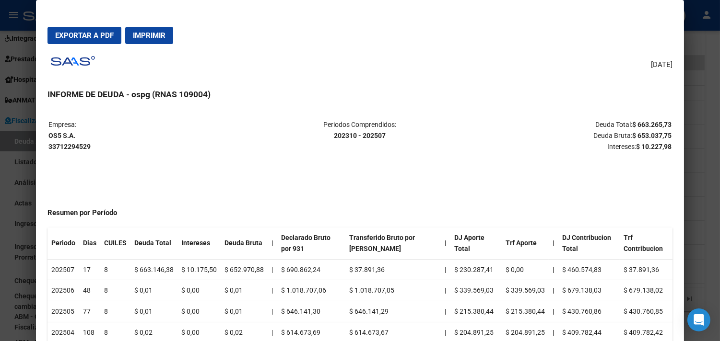
click at [691, 198] on div at bounding box center [360, 170] width 720 height 341
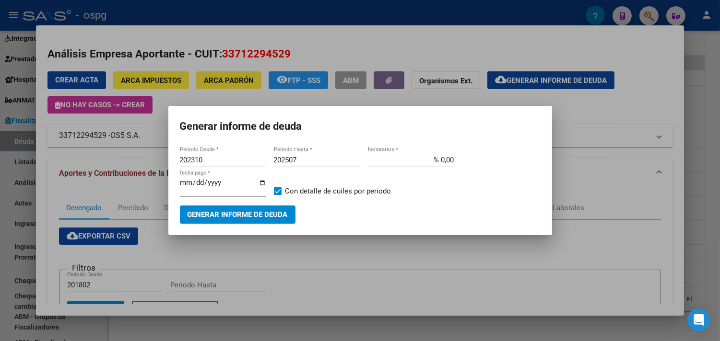
click at [262, 181] on input "[DATE]" at bounding box center [223, 186] width 86 height 15
click at [245, 218] on span "Generar informe de deuda" at bounding box center [238, 215] width 100 height 9
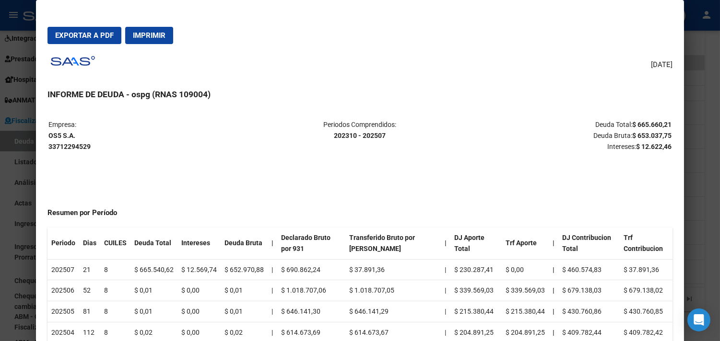
drag, startPoint x: 700, startPoint y: 209, endPoint x: 631, endPoint y: 198, distance: 69.9
click at [706, 208] on div at bounding box center [360, 170] width 720 height 341
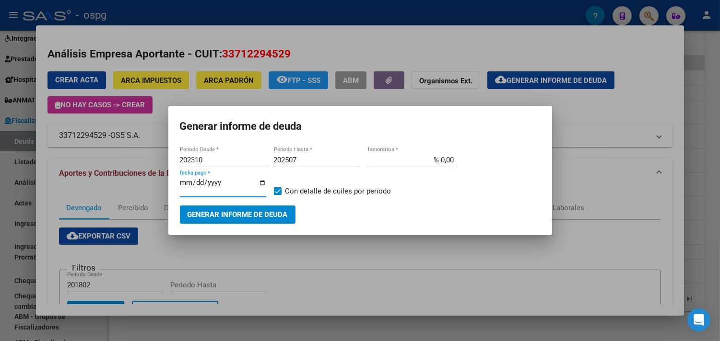
click at [261, 183] on input "[DATE]" at bounding box center [223, 186] width 86 height 15
click at [228, 218] on span "Generar informe de deuda" at bounding box center [238, 215] width 100 height 9
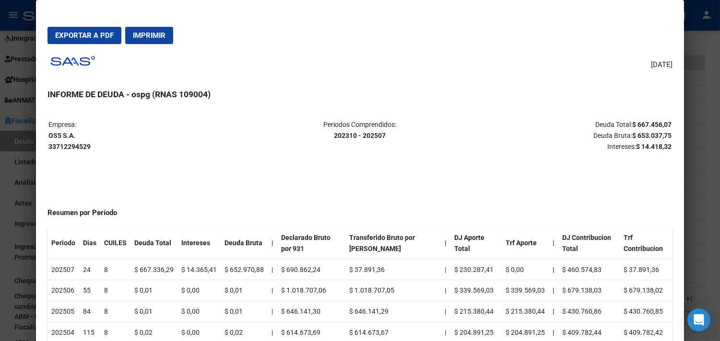
click at [699, 201] on div at bounding box center [360, 170] width 720 height 341
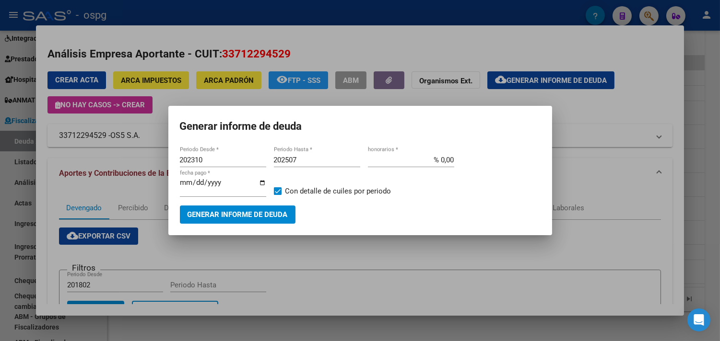
click at [261, 182] on input "[DATE]" at bounding box center [223, 186] width 86 height 15
type input "[DATE]"
click at [270, 215] on span "Generar informe de deuda" at bounding box center [238, 215] width 100 height 9
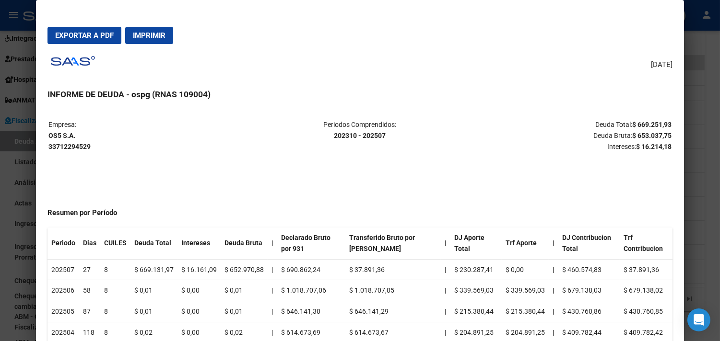
click at [704, 217] on div at bounding box center [360, 170] width 720 height 341
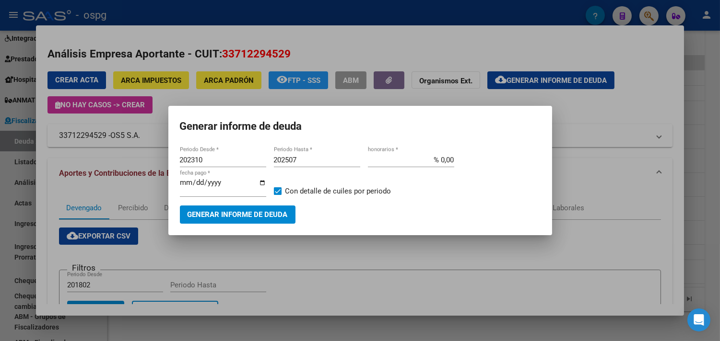
click at [704, 213] on div at bounding box center [360, 170] width 720 height 341
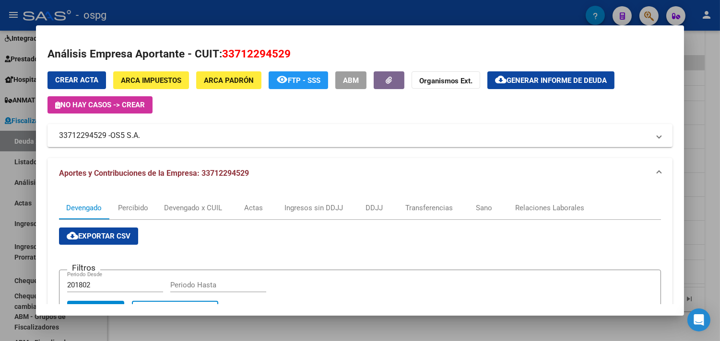
click at [702, 216] on div at bounding box center [360, 170] width 720 height 341
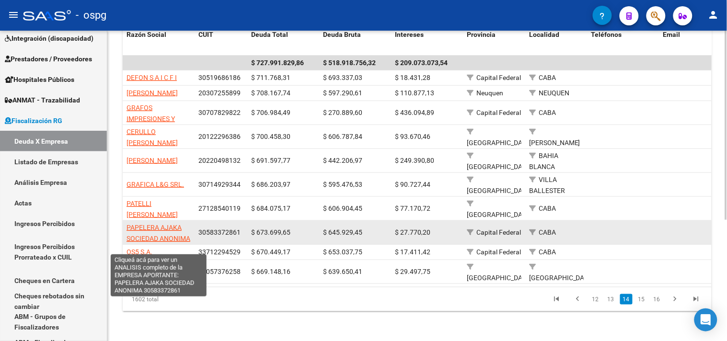
click at [156, 235] on span "PAPELERA AJAKA SOCIEDAD ANONIMA" at bounding box center [159, 233] width 64 height 19
type textarea "30583372861"
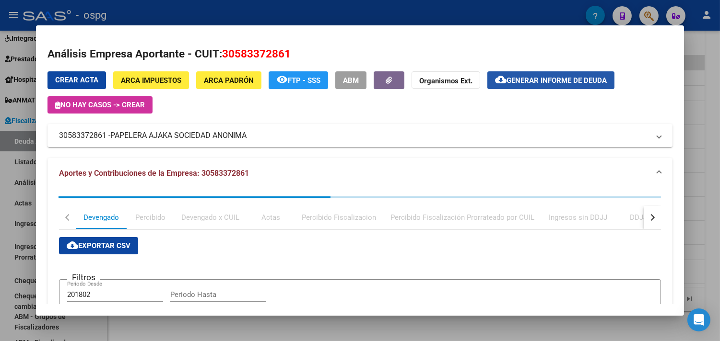
click at [556, 76] on span "Generar informe de deuda" at bounding box center [556, 80] width 100 height 9
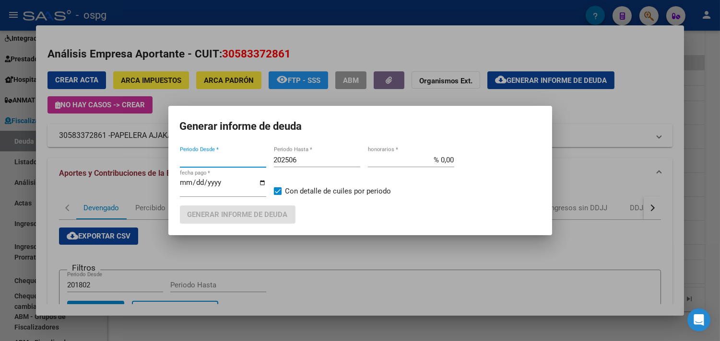
type input "202506"
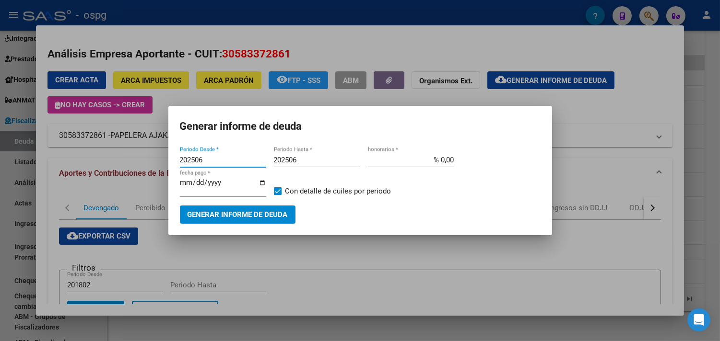
click at [336, 162] on input "202506" at bounding box center [317, 160] width 86 height 9
click at [335, 162] on input "202506" at bounding box center [317, 160] width 86 height 9
type input "202507"
click at [231, 212] on span "Generar informe de deuda" at bounding box center [238, 215] width 100 height 9
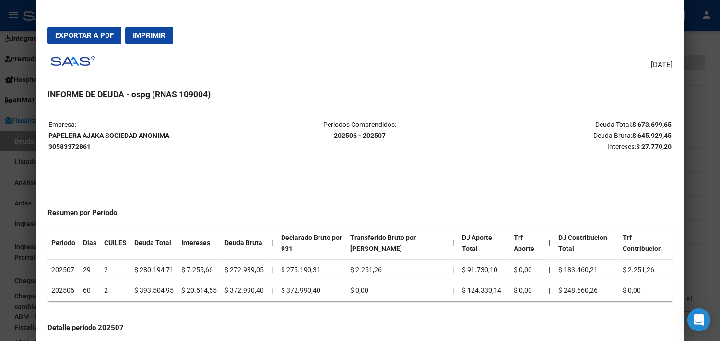
click at [702, 199] on div at bounding box center [360, 170] width 720 height 341
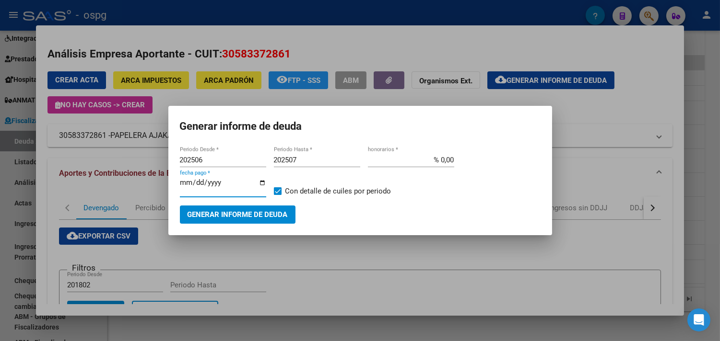
click at [265, 183] on input "[DATE]" at bounding box center [223, 186] width 86 height 15
click at [228, 218] on span "Generar informe de deuda" at bounding box center [238, 215] width 100 height 9
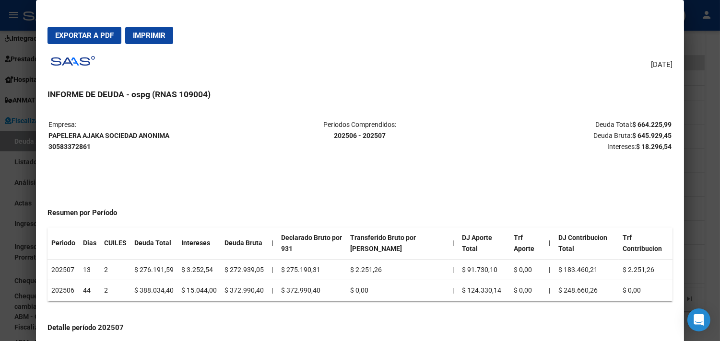
click at [695, 224] on div at bounding box center [360, 170] width 720 height 341
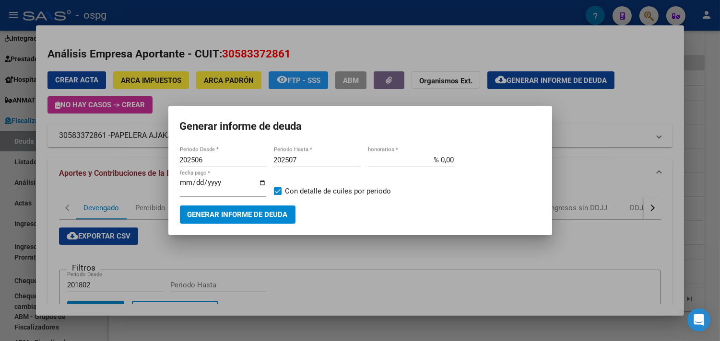
click at [261, 183] on input "[DATE]" at bounding box center [223, 186] width 86 height 15
click at [252, 213] on span "Generar informe de deuda" at bounding box center [238, 215] width 100 height 9
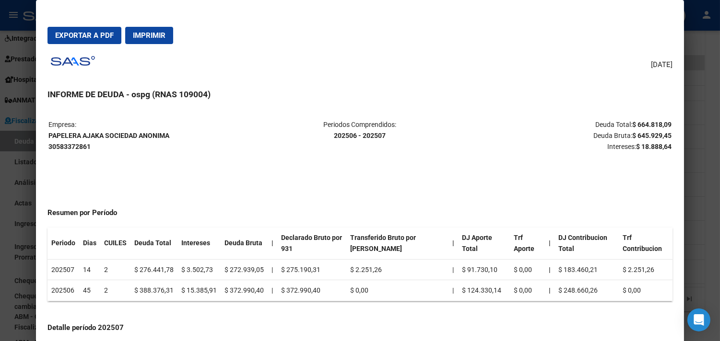
drag, startPoint x: 703, startPoint y: 211, endPoint x: 392, endPoint y: 210, distance: 310.8
click at [702, 211] on div at bounding box center [360, 170] width 720 height 341
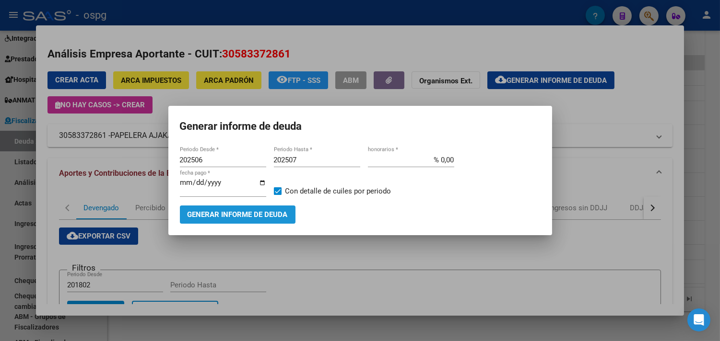
click at [260, 210] on span "Generar informe de deuda" at bounding box center [238, 214] width 100 height 9
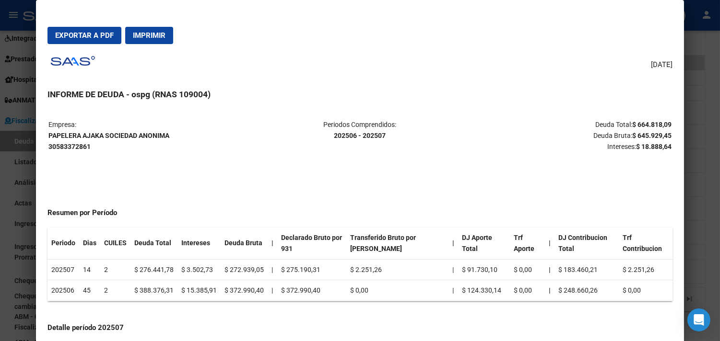
drag, startPoint x: 703, startPoint y: 195, endPoint x: 564, endPoint y: 195, distance: 139.1
click at [701, 195] on div at bounding box center [360, 170] width 720 height 341
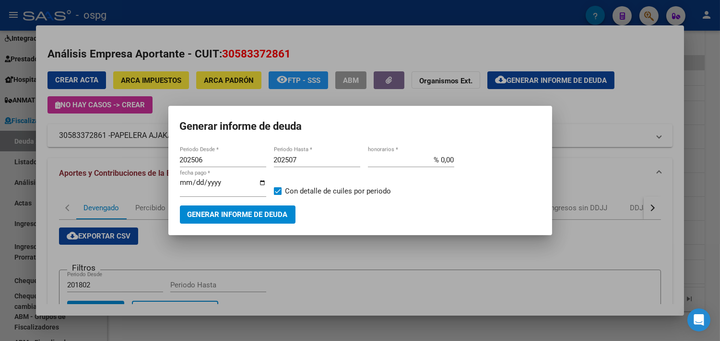
click at [260, 181] on input "[DATE]" at bounding box center [223, 186] width 86 height 15
click at [242, 214] on span "Generar informe de deuda" at bounding box center [238, 215] width 100 height 9
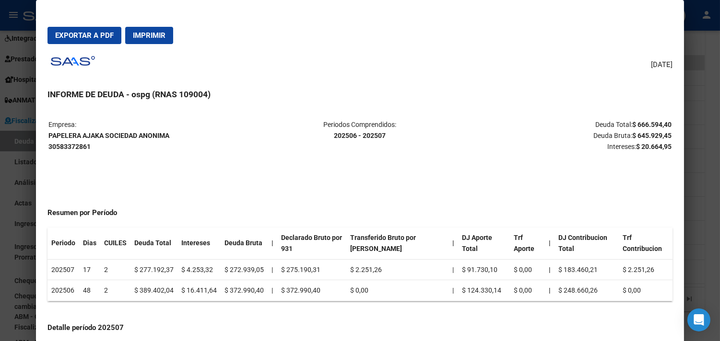
click at [705, 206] on div at bounding box center [360, 170] width 720 height 341
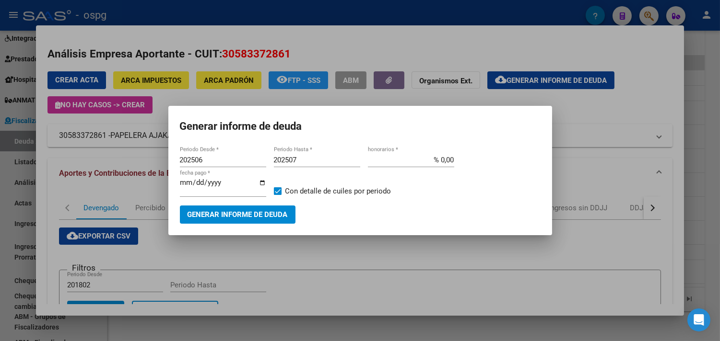
click at [261, 182] on input "[DATE]" at bounding box center [223, 186] width 86 height 15
click at [250, 218] on span "Generar informe de deuda" at bounding box center [238, 215] width 100 height 9
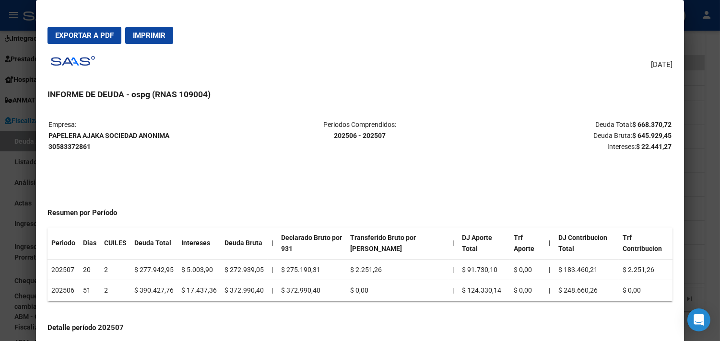
click at [696, 183] on div at bounding box center [360, 170] width 720 height 341
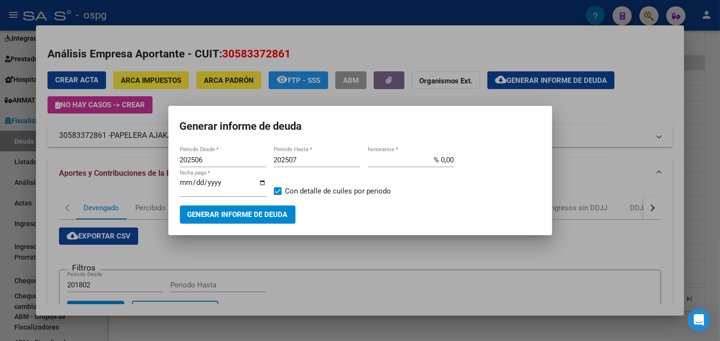
click at [261, 181] on input "[DATE]" at bounding box center [223, 186] width 86 height 15
click at [234, 212] on span "Generar informe de deuda" at bounding box center [238, 215] width 100 height 9
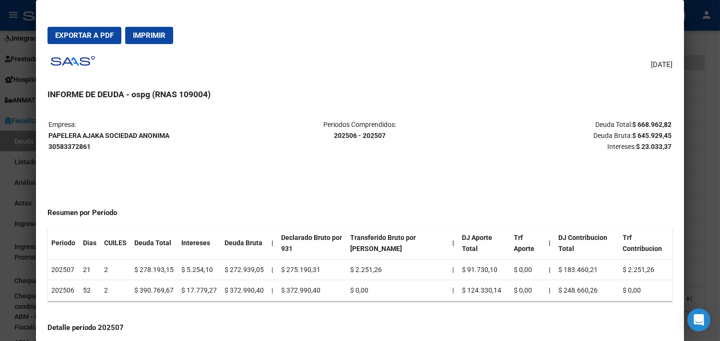
click at [701, 176] on div at bounding box center [360, 170] width 720 height 341
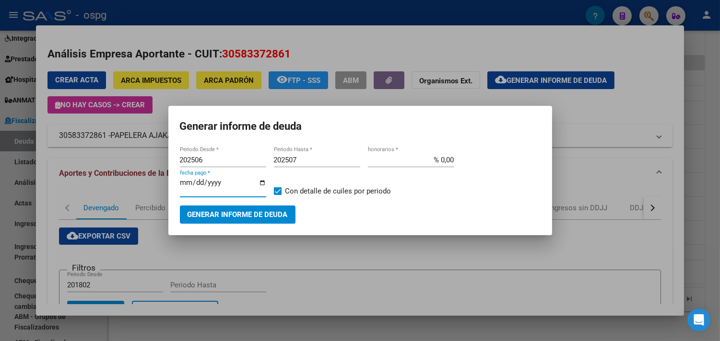
click at [262, 179] on input "[DATE]" at bounding box center [223, 186] width 86 height 15
click at [240, 214] on span "Generar informe de deuda" at bounding box center [238, 215] width 100 height 9
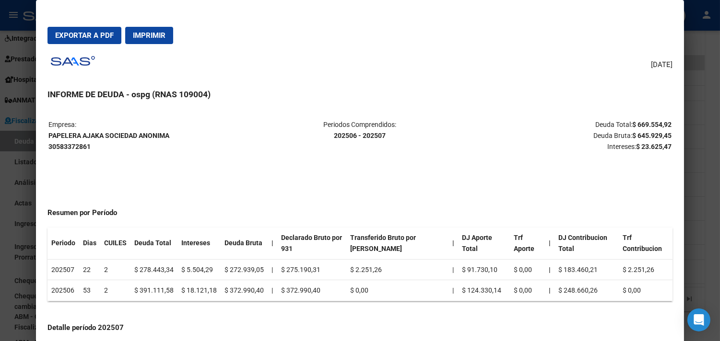
drag, startPoint x: 697, startPoint y: 192, endPoint x: 458, endPoint y: 221, distance: 241.4
click at [697, 192] on div at bounding box center [360, 170] width 720 height 341
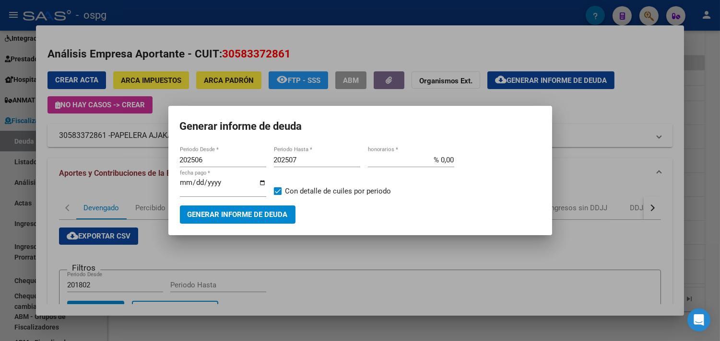
click at [260, 184] on input "[DATE]" at bounding box center [223, 186] width 86 height 15
type input "[DATE]"
click at [254, 213] on span "Generar informe de deuda" at bounding box center [238, 215] width 100 height 9
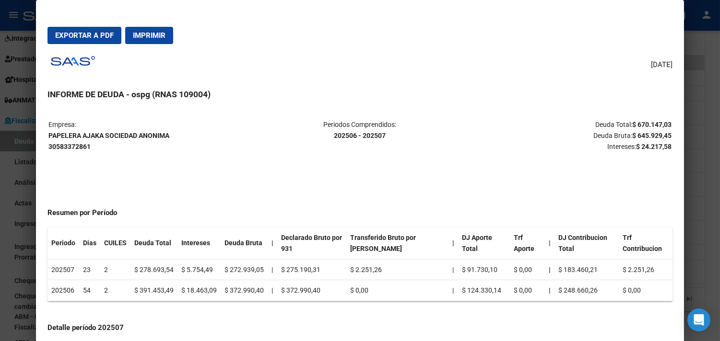
click at [708, 209] on div at bounding box center [360, 170] width 720 height 341
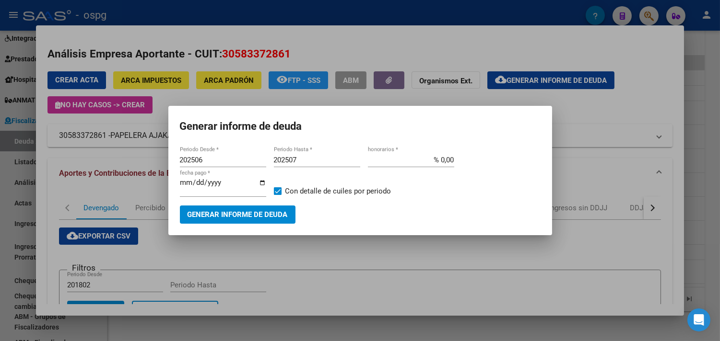
click at [706, 213] on div at bounding box center [360, 170] width 720 height 341
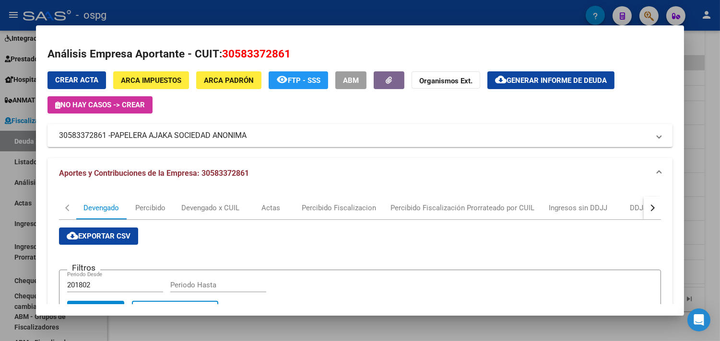
click at [706, 213] on div at bounding box center [360, 170] width 720 height 341
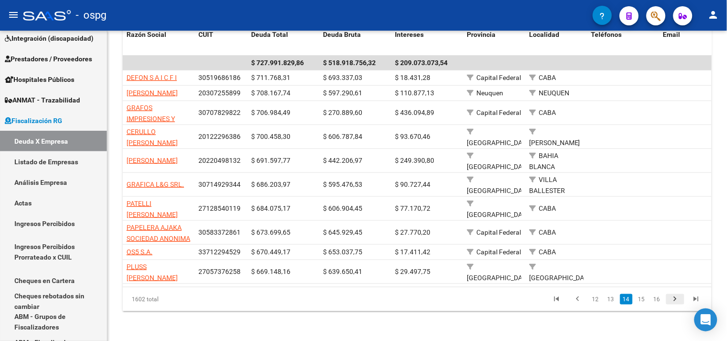
click at [673, 306] on icon "go to next page" at bounding box center [675, 301] width 12 height 12
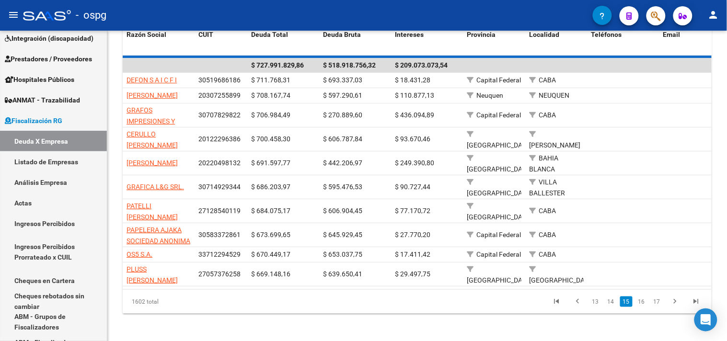
click at [673, 314] on div "1602 total 13 14 15 16 17" at bounding box center [417, 302] width 589 height 24
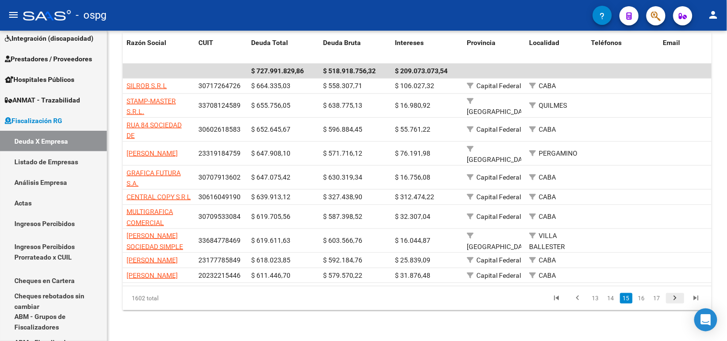
click at [674, 305] on icon "go to next page" at bounding box center [675, 300] width 12 height 12
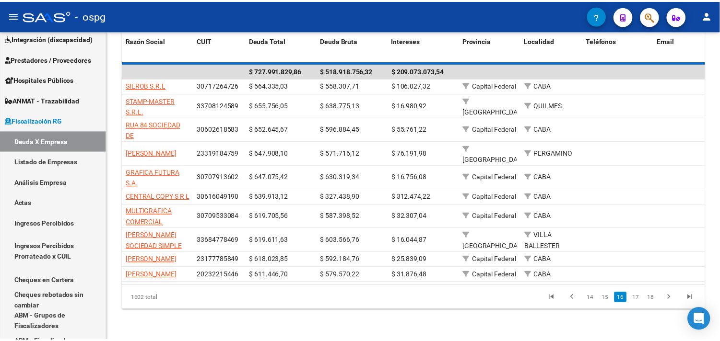
scroll to position [173, 0]
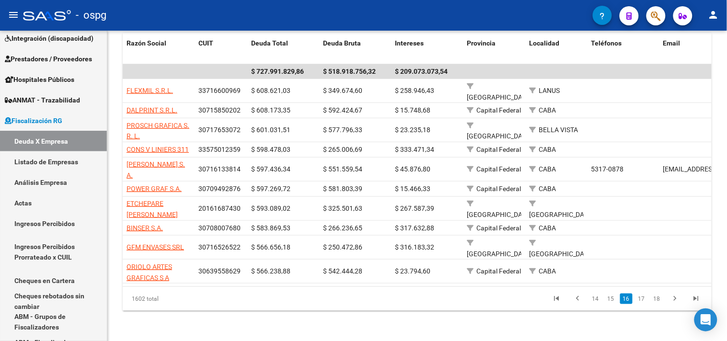
click at [673, 327] on div "FISCALIZACION REGIMEN GENERAL -> Listado de Empresas Deudoras (alt+d) cloud_dow…" at bounding box center [417, 100] width 620 height 484
click at [671, 296] on icon "go to next page" at bounding box center [675, 300] width 12 height 12
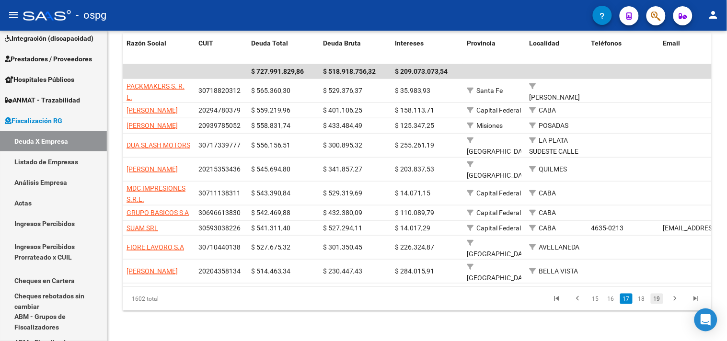
click at [660, 305] on link "19" at bounding box center [657, 299] width 12 height 11
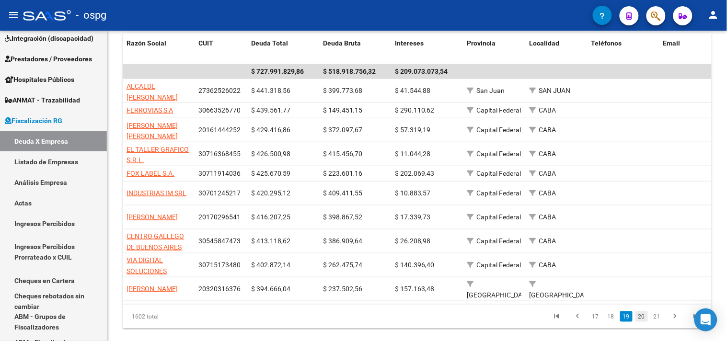
click at [646, 322] on link "20" at bounding box center [642, 317] width 12 height 11
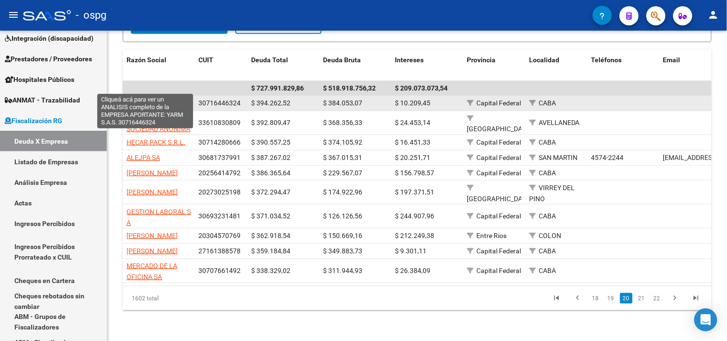
click at [144, 99] on span "YARM S.A.S." at bounding box center [145, 103] width 37 height 8
type textarea "30716446324"
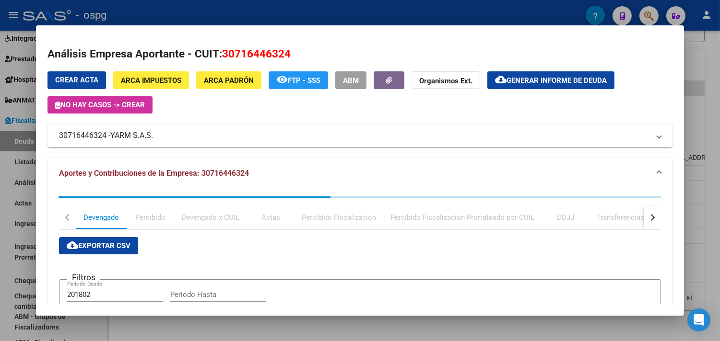
click at [545, 78] on span "Generar informe de deuda" at bounding box center [556, 80] width 100 height 9
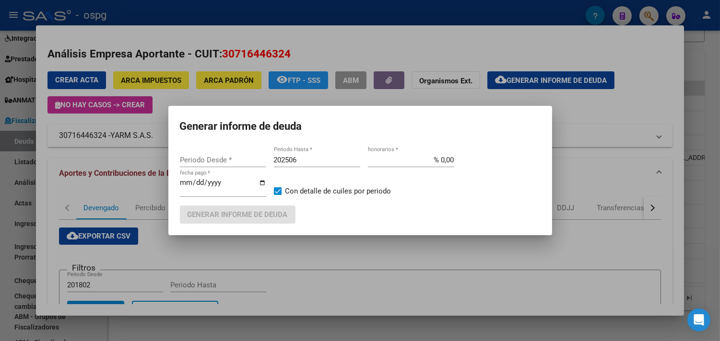
type input "202507"
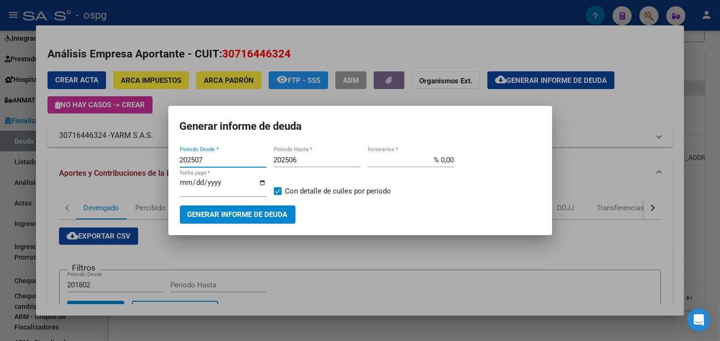
click at [246, 212] on span "Generar informe de deuda" at bounding box center [238, 215] width 100 height 9
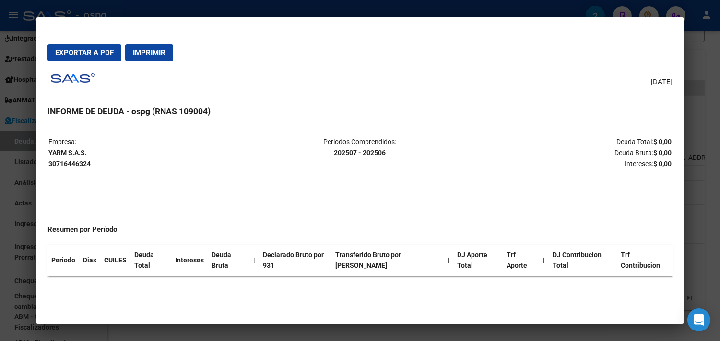
click at [693, 165] on div at bounding box center [360, 170] width 720 height 341
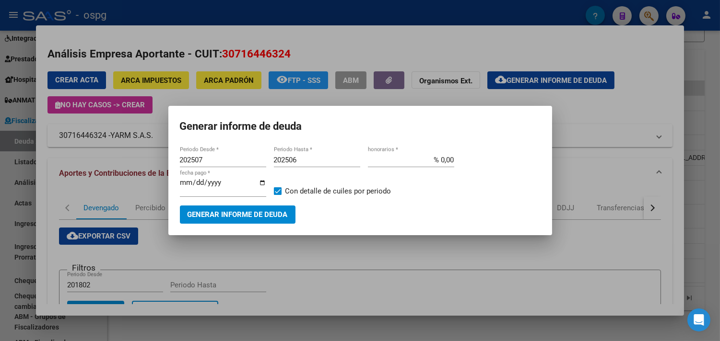
click at [308, 157] on input "202506" at bounding box center [317, 160] width 86 height 9
type input "202507"
click at [222, 223] on button "Generar informe de deuda" at bounding box center [238, 215] width 116 height 18
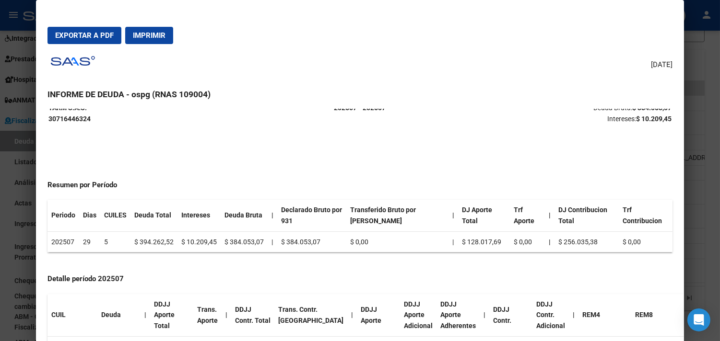
scroll to position [0, 0]
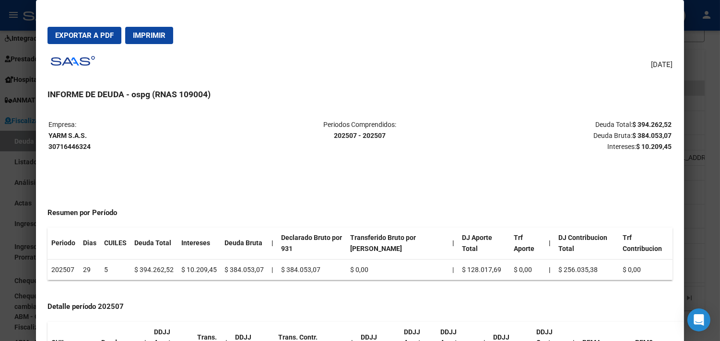
drag, startPoint x: 690, startPoint y: 175, endPoint x: 656, endPoint y: 163, distance: 35.5
click at [690, 175] on div at bounding box center [360, 170] width 720 height 341
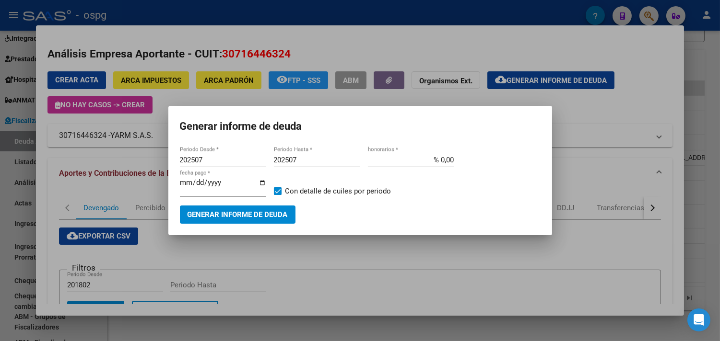
click at [261, 181] on input "[DATE]" at bounding box center [223, 186] width 86 height 15
type input "[DATE]"
click at [235, 208] on button "Generar informe de deuda" at bounding box center [238, 215] width 116 height 18
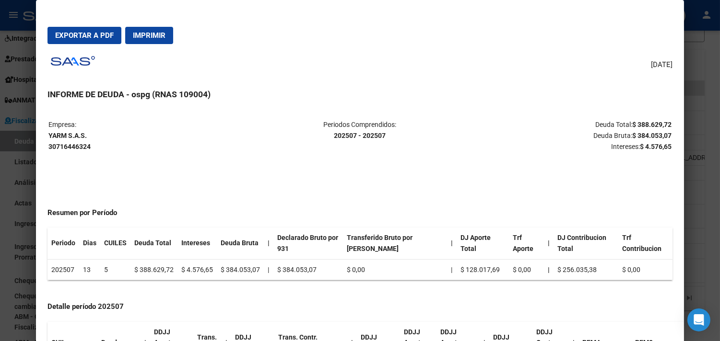
click at [701, 208] on div at bounding box center [360, 170] width 720 height 341
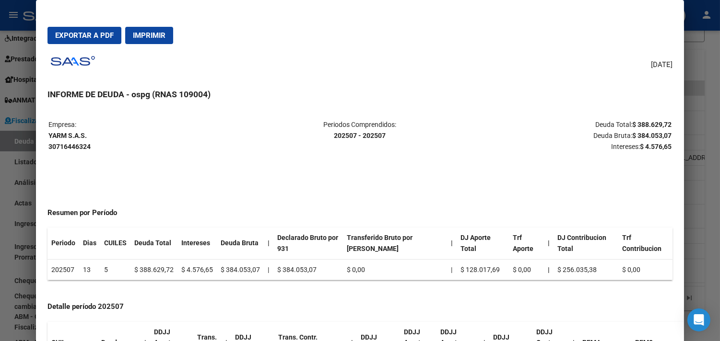
click at [693, 210] on div at bounding box center [360, 170] width 720 height 341
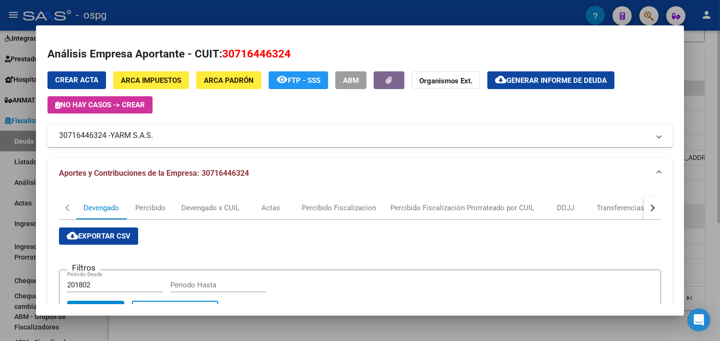
click at [698, 211] on div at bounding box center [360, 170] width 720 height 341
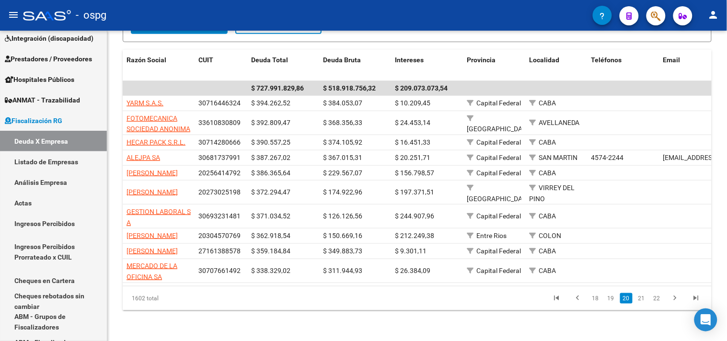
drag, startPoint x: 560, startPoint y: 316, endPoint x: 571, endPoint y: 316, distance: 11.0
click at [559, 305] on icon "go to first page" at bounding box center [557, 300] width 12 height 12
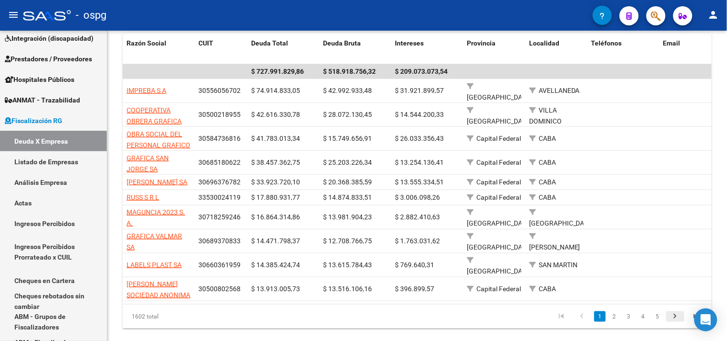
click at [675, 314] on icon "go to next page" at bounding box center [675, 318] width 12 height 12
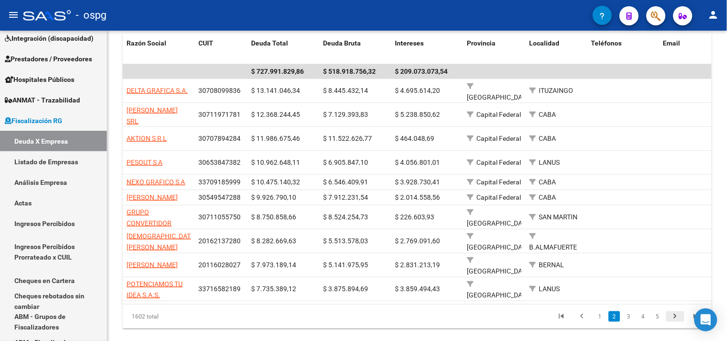
click at [677, 317] on icon "go to next page" at bounding box center [675, 318] width 12 height 12
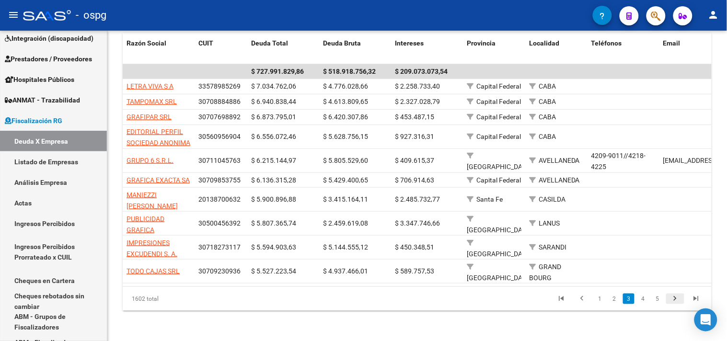
click at [677, 311] on div "1602 total 1 2 3 4 5" at bounding box center [417, 299] width 589 height 24
click at [675, 306] on icon "go to next page" at bounding box center [675, 300] width 12 height 12
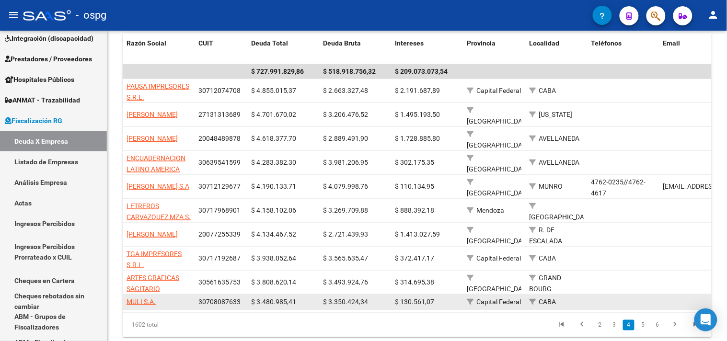
click at [675, 308] on datatable-body-cell at bounding box center [720, 302] width 120 height 15
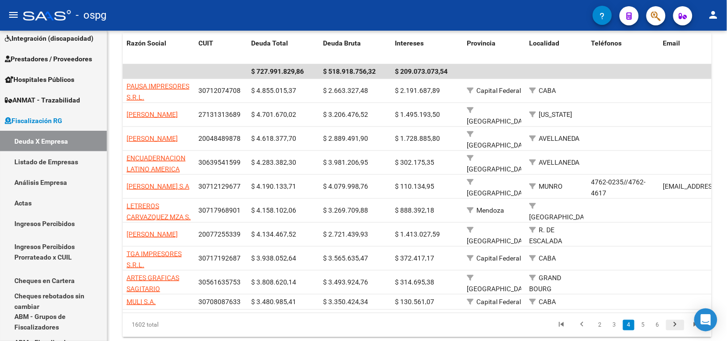
click at [675, 329] on icon "go to next page" at bounding box center [675, 327] width 12 height 12
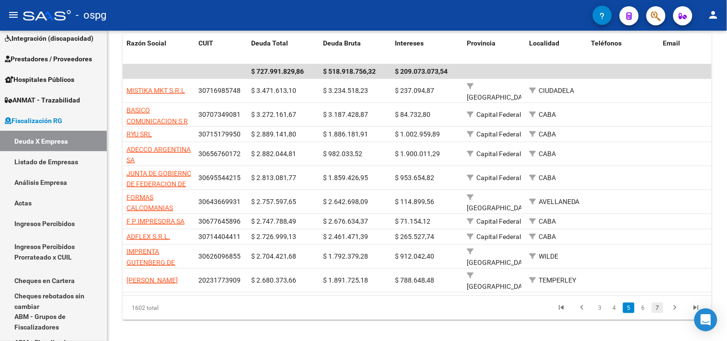
click at [662, 309] on link "7" at bounding box center [658, 308] width 12 height 11
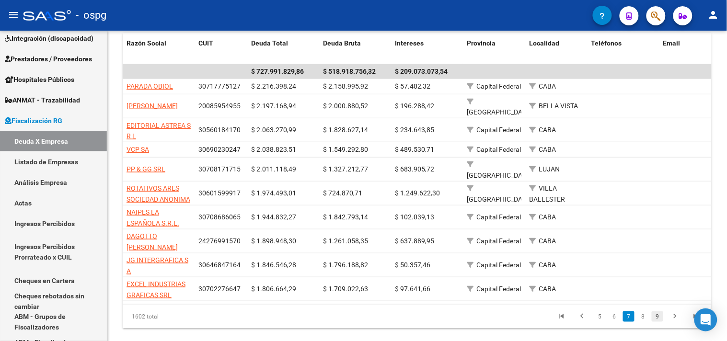
click at [660, 316] on link "9" at bounding box center [658, 317] width 12 height 11
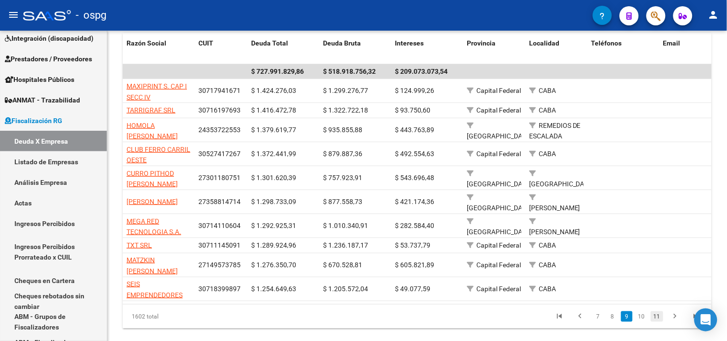
click at [659, 322] on link "11" at bounding box center [657, 317] width 12 height 11
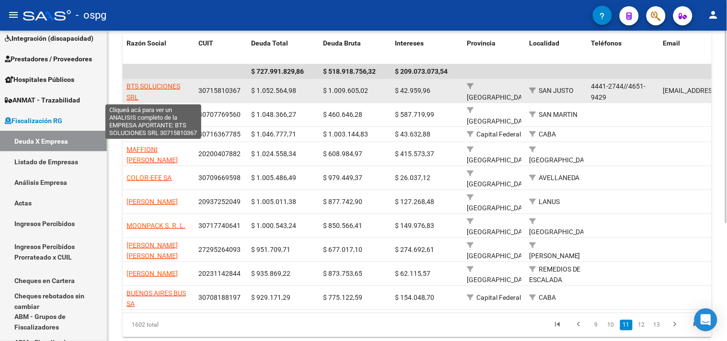
click at [147, 87] on span "BTS SOLUCIONES SRL" at bounding box center [154, 91] width 54 height 19
type textarea "30715810367"
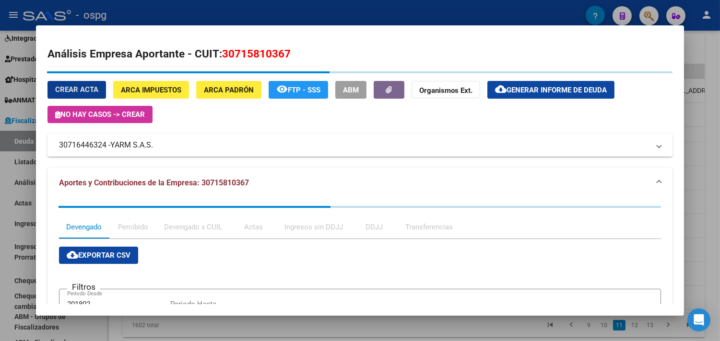
click at [568, 89] on button "cloud_download Generar informe de deuda" at bounding box center [550, 90] width 127 height 18
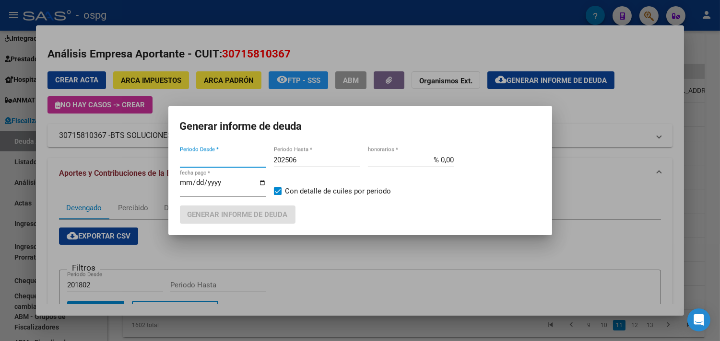
type input "202312"
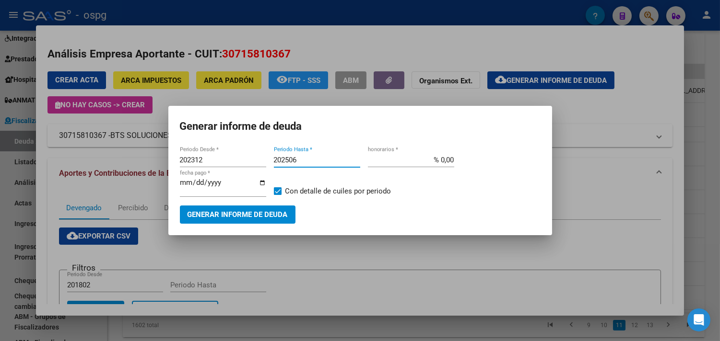
click at [312, 160] on input "202506" at bounding box center [317, 160] width 86 height 9
drag, startPoint x: 310, startPoint y: 164, endPoint x: 307, endPoint y: 153, distance: 10.5
click at [309, 163] on input "202506" at bounding box center [317, 160] width 86 height 9
type input "202507"
click at [217, 221] on button "Generar informe de deuda" at bounding box center [238, 215] width 116 height 18
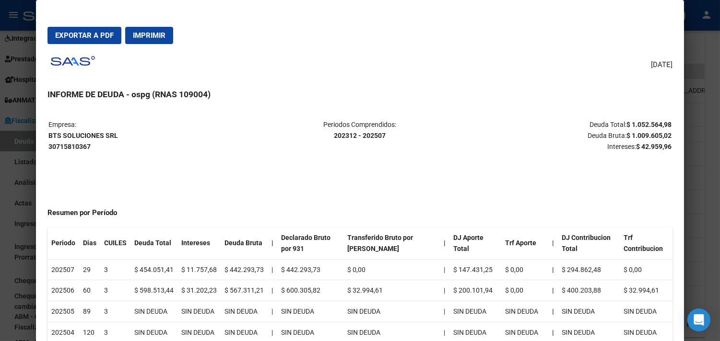
click at [699, 200] on div at bounding box center [360, 170] width 720 height 341
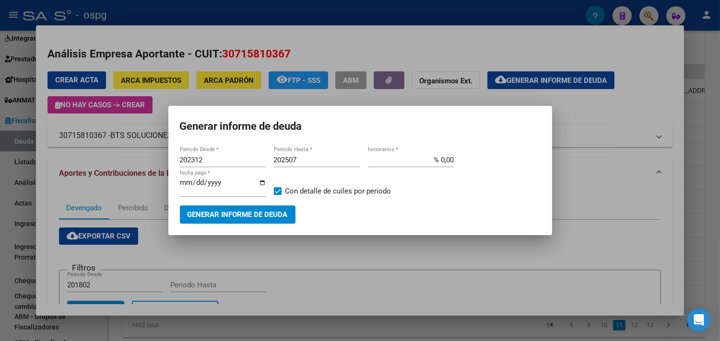
click at [260, 184] on input "[DATE]" at bounding box center [223, 186] width 86 height 15
click at [231, 213] on span "Generar informe de deuda" at bounding box center [238, 215] width 100 height 9
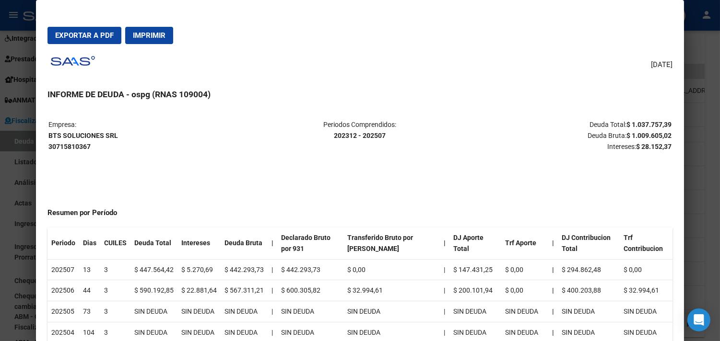
click at [697, 217] on div at bounding box center [360, 170] width 720 height 341
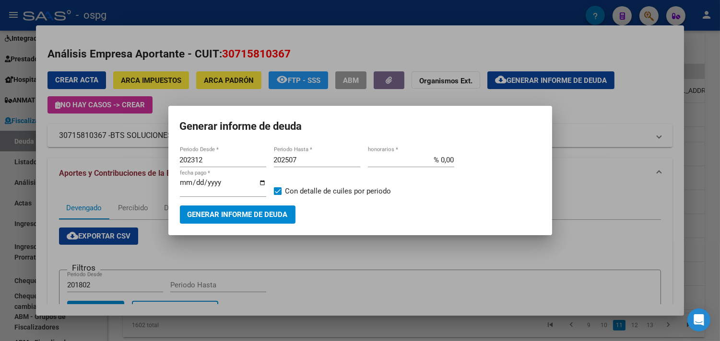
click at [264, 183] on input "[DATE]" at bounding box center [223, 186] width 86 height 15
click at [231, 212] on span "Generar informe de deuda" at bounding box center [238, 215] width 100 height 9
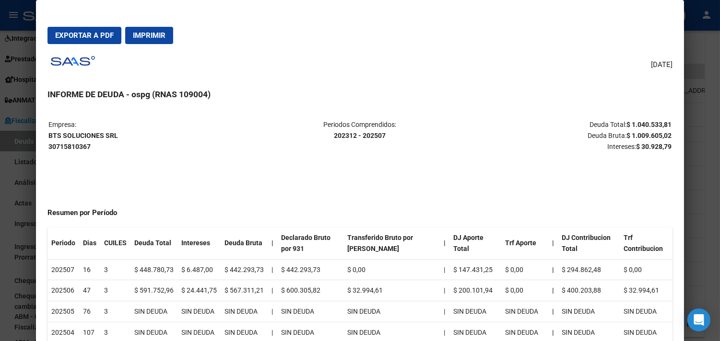
drag, startPoint x: 706, startPoint y: 230, endPoint x: 485, endPoint y: 203, distance: 222.7
click at [704, 229] on div at bounding box center [360, 170] width 720 height 341
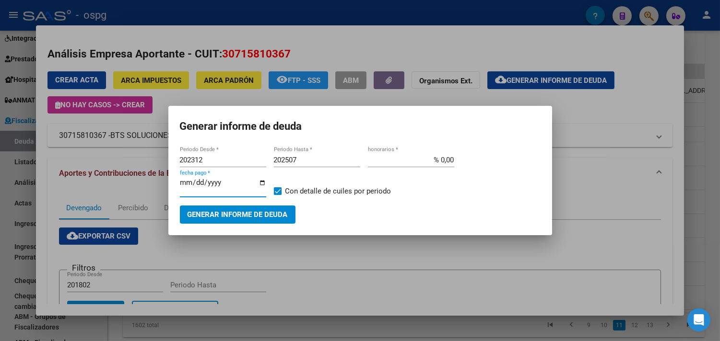
click at [264, 183] on input "[DATE]" at bounding box center [223, 186] width 86 height 15
click at [255, 212] on span "Generar informe de deuda" at bounding box center [238, 215] width 100 height 9
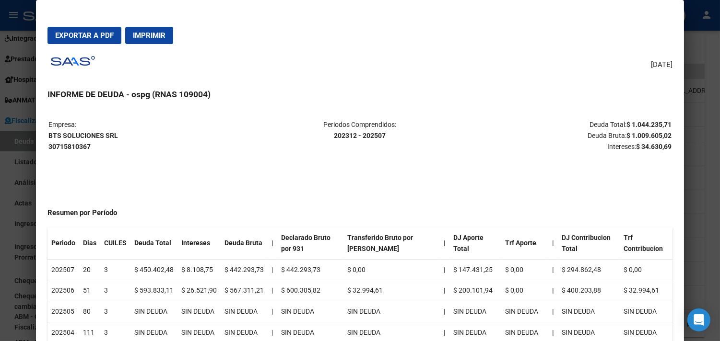
click at [697, 198] on div at bounding box center [360, 170] width 720 height 341
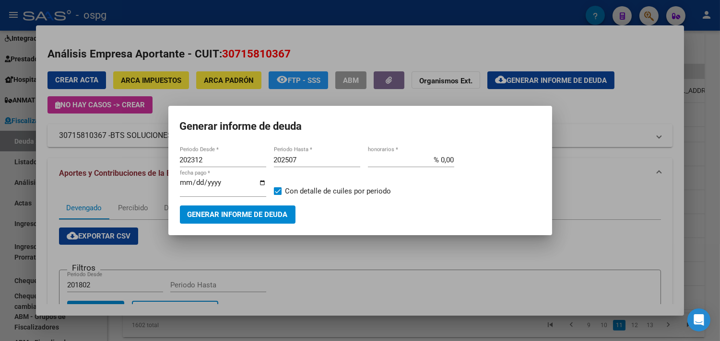
click at [260, 182] on input "[DATE]" at bounding box center [223, 186] width 86 height 15
type input "[DATE]"
click at [230, 217] on span "Generar informe de deuda" at bounding box center [238, 215] width 100 height 9
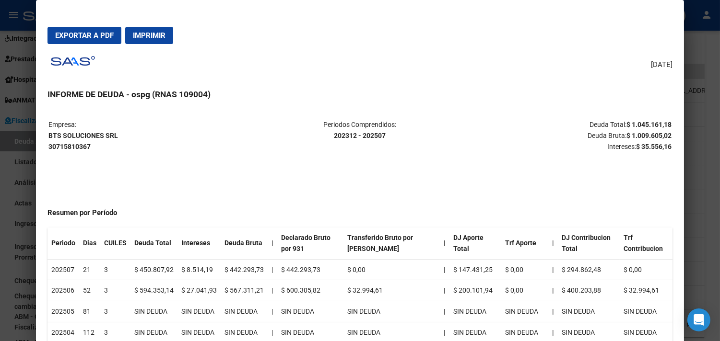
click at [710, 217] on div at bounding box center [360, 170] width 720 height 341
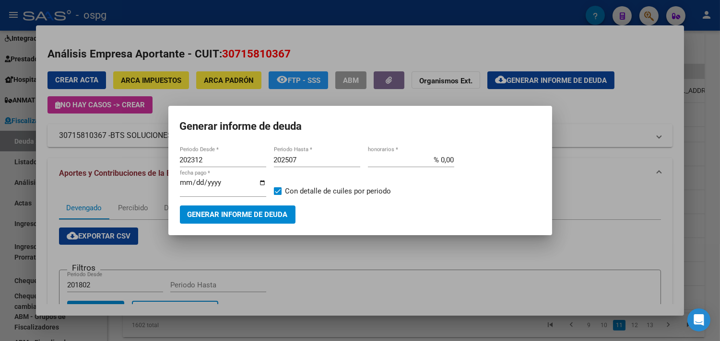
click at [696, 215] on div at bounding box center [360, 170] width 720 height 341
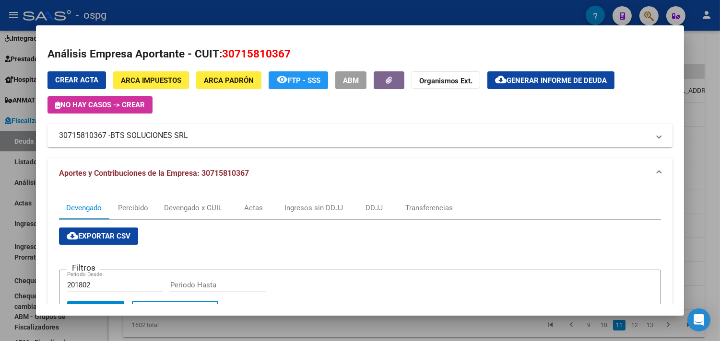
click at [694, 213] on div at bounding box center [360, 170] width 720 height 341
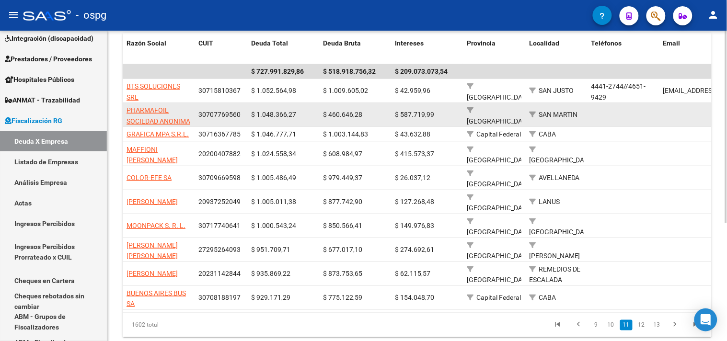
click at [153, 115] on app-link-go-to "PHARMAFOIL SOCIEDAD ANONIMA" at bounding box center [159, 116] width 64 height 22
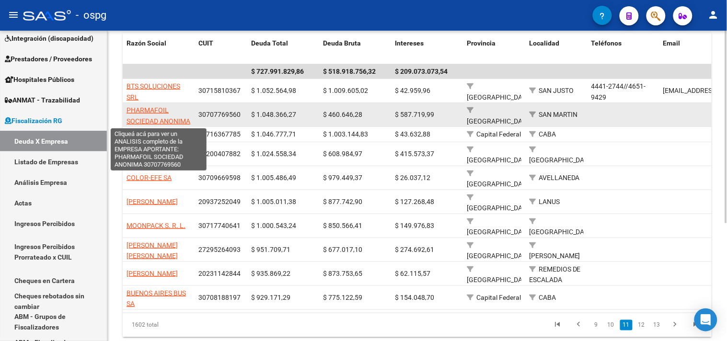
click at [151, 113] on span "PHARMAFOIL SOCIEDAD ANONIMA" at bounding box center [159, 115] width 64 height 19
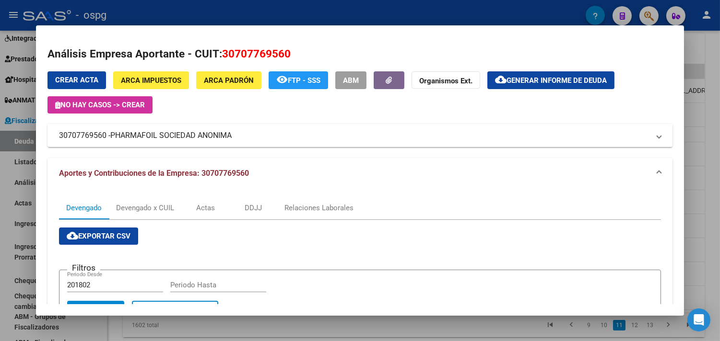
click at [703, 149] on div at bounding box center [360, 170] width 720 height 341
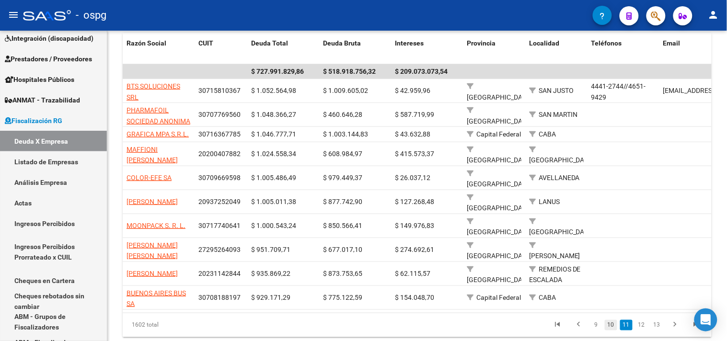
click at [612, 320] on link "10" at bounding box center [611, 325] width 12 height 11
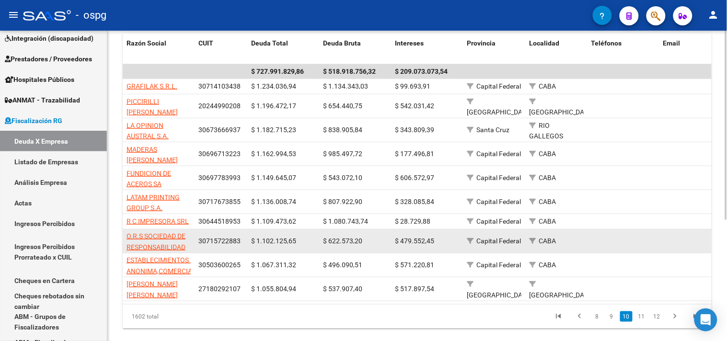
scroll to position [199, 0]
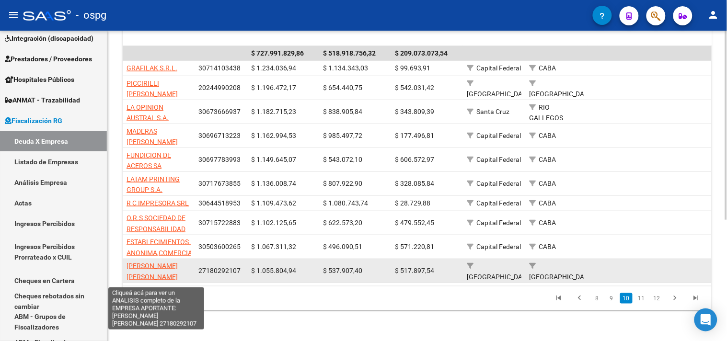
click at [158, 262] on span "[PERSON_NAME] [PERSON_NAME]" at bounding box center [152, 271] width 51 height 19
type textarea "27180292107"
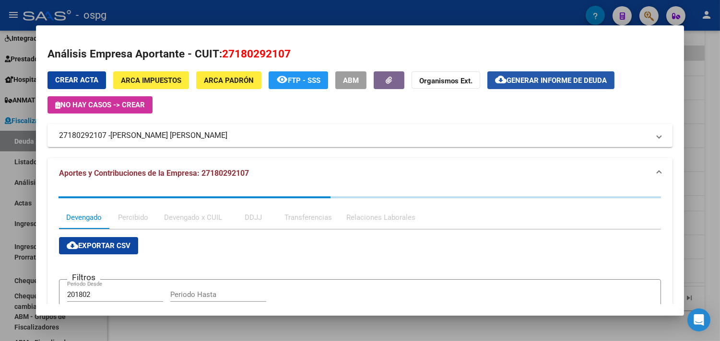
click at [525, 79] on span "Generar informe de deuda" at bounding box center [556, 80] width 100 height 9
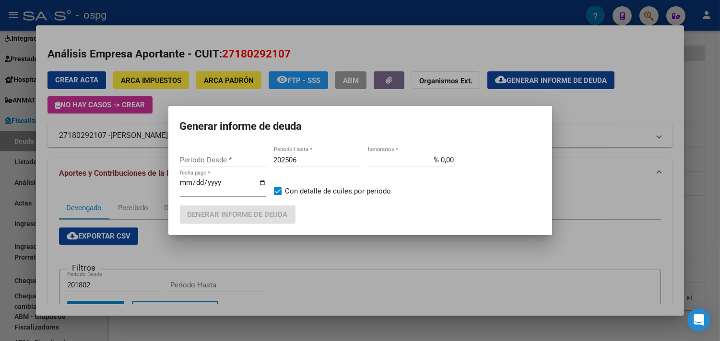
type input "201802"
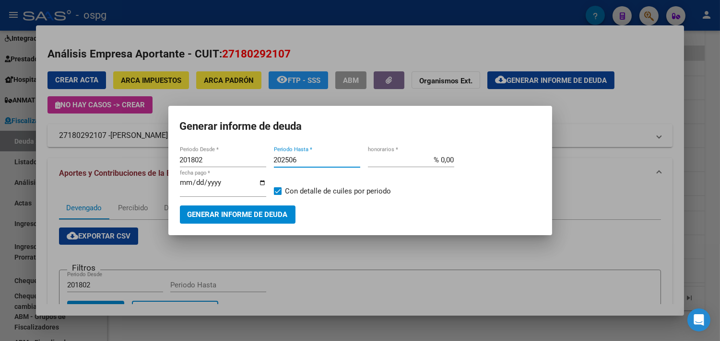
click at [309, 159] on input "202506" at bounding box center [317, 160] width 86 height 9
type input "202507"
click at [269, 219] on button "Generar informe de deuda" at bounding box center [238, 215] width 116 height 18
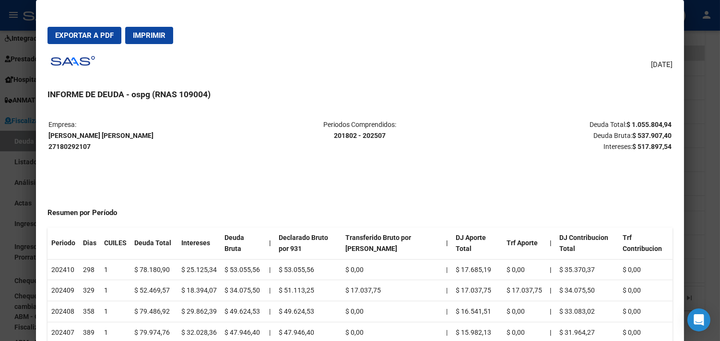
click at [703, 182] on div at bounding box center [360, 170] width 720 height 341
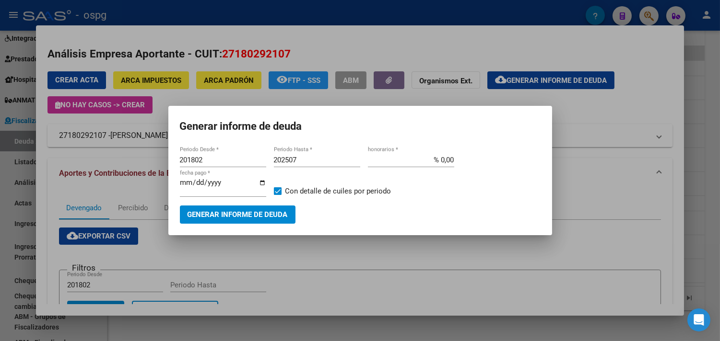
click at [260, 183] on input "[DATE]" at bounding box center [223, 186] width 86 height 15
click at [248, 214] on span "Generar informe de deuda" at bounding box center [238, 215] width 100 height 9
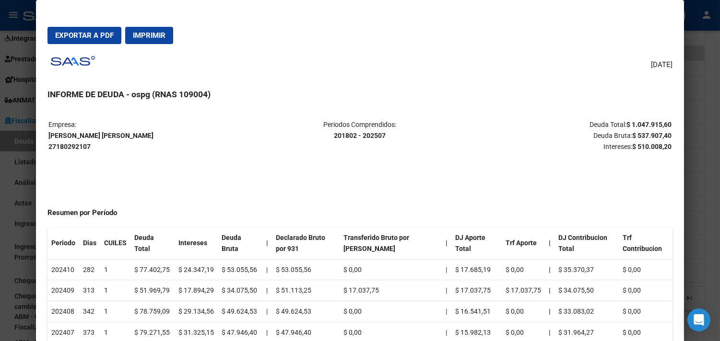
click at [702, 221] on div at bounding box center [360, 170] width 720 height 341
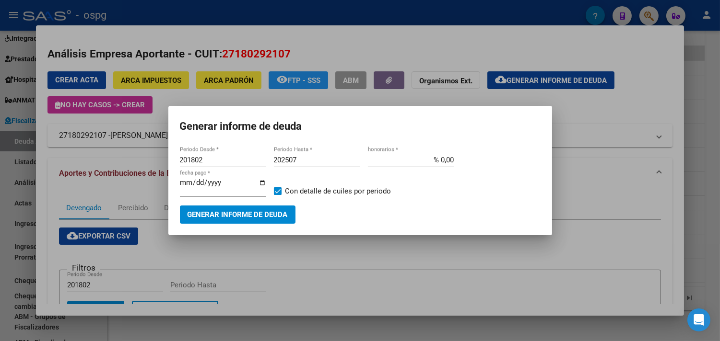
click at [262, 184] on input "[DATE]" at bounding box center [223, 186] width 86 height 15
click at [242, 214] on span "Generar informe de deuda" at bounding box center [238, 215] width 100 height 9
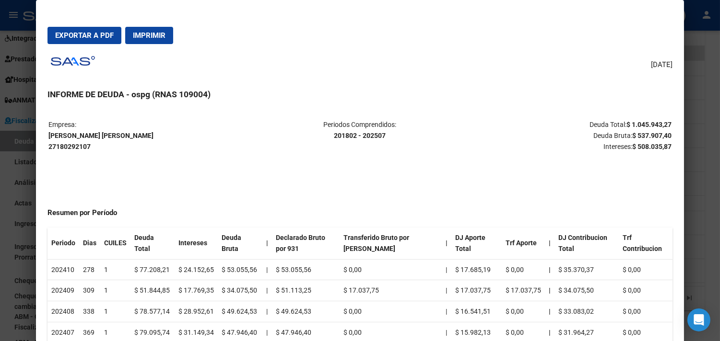
click at [703, 192] on div at bounding box center [360, 170] width 720 height 341
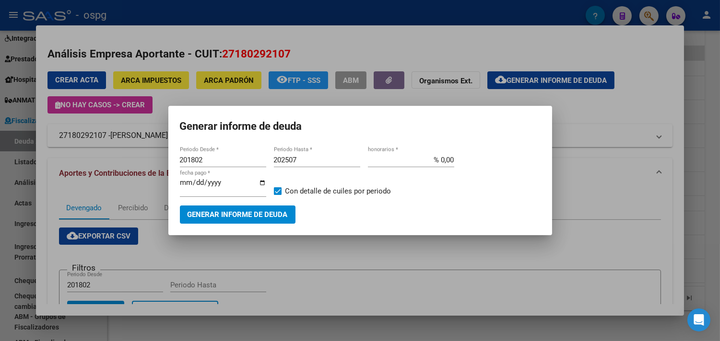
click at [263, 183] on input "[DATE]" at bounding box center [223, 186] width 86 height 15
click at [260, 209] on button "Generar informe de deuda" at bounding box center [238, 215] width 116 height 18
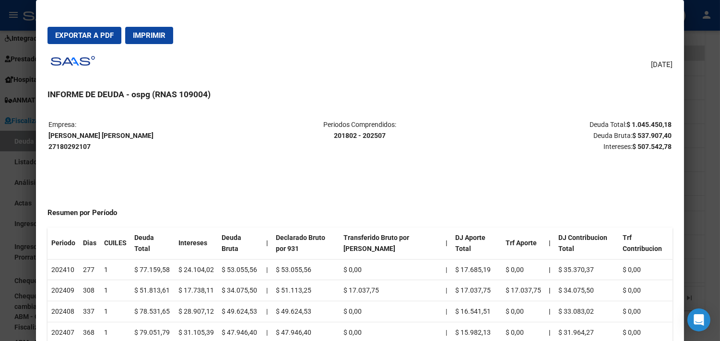
click at [710, 198] on div at bounding box center [360, 170] width 720 height 341
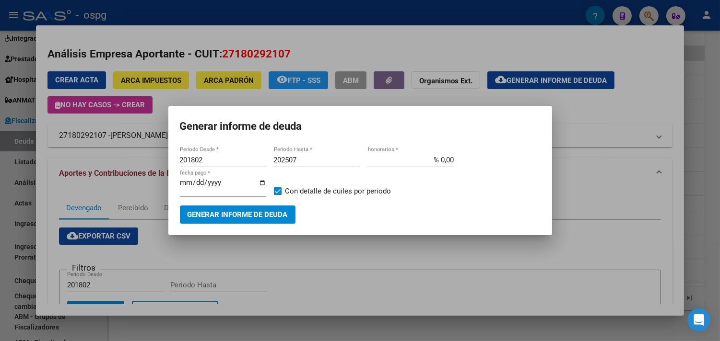
click at [263, 181] on input "[DATE]" at bounding box center [223, 186] width 86 height 15
type input "[DATE]"
click at [251, 212] on span "Generar informe de deuda" at bounding box center [238, 215] width 100 height 9
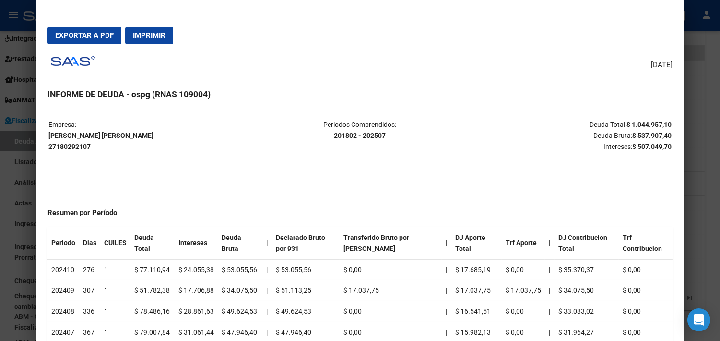
click at [697, 215] on div at bounding box center [360, 170] width 720 height 341
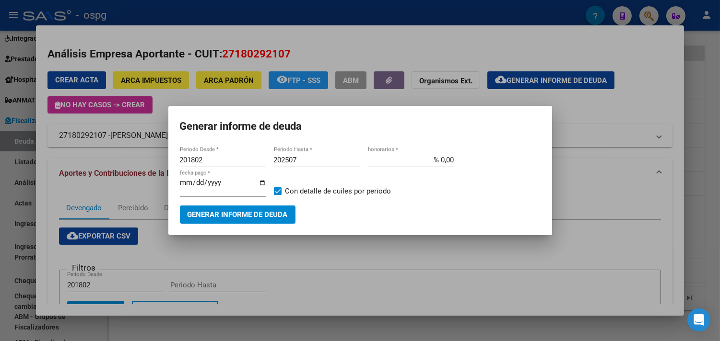
click at [706, 148] on div at bounding box center [360, 170] width 720 height 341
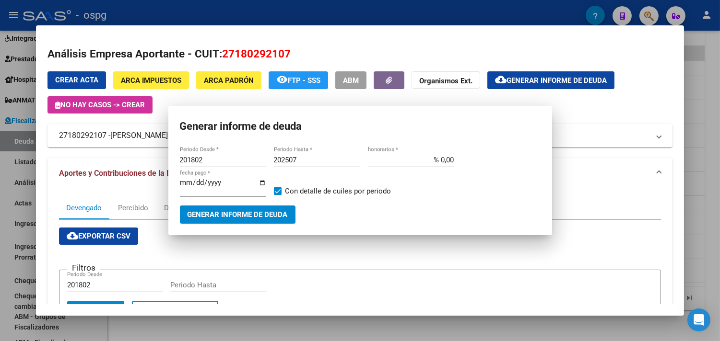
click at [707, 147] on div at bounding box center [360, 170] width 720 height 341
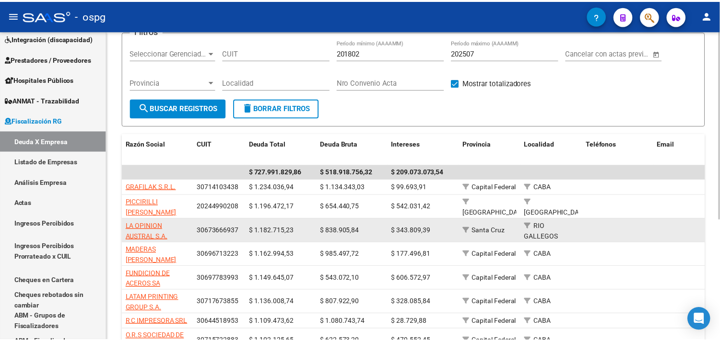
scroll to position [0, 0]
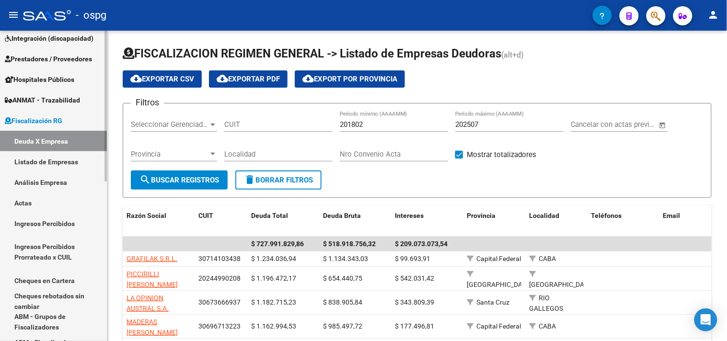
click at [34, 178] on link "Análisis Empresa" at bounding box center [53, 182] width 107 height 21
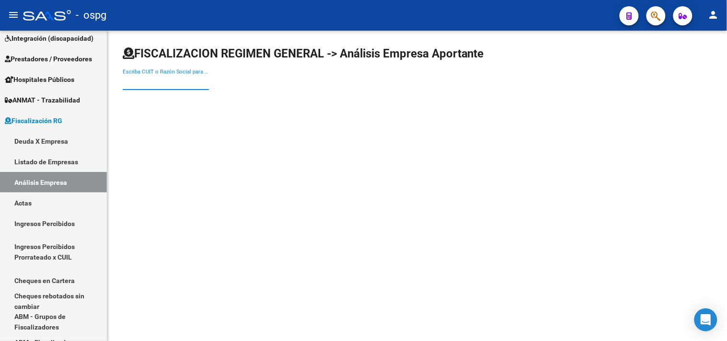
click at [160, 83] on input "Escriba CUIT o Razón Social para buscar" at bounding box center [166, 82] width 86 height 9
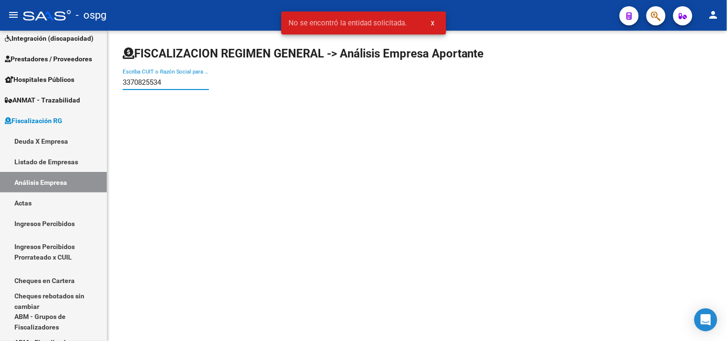
type input "33708255349"
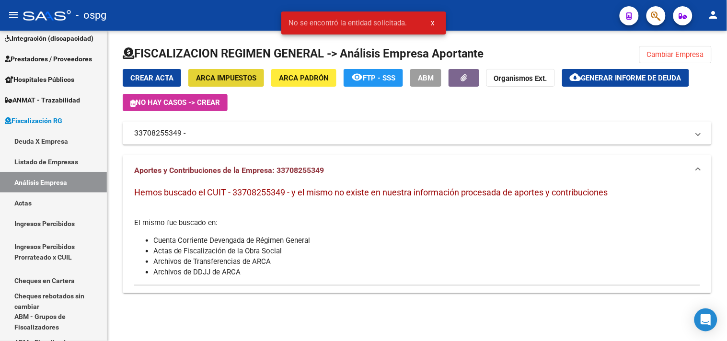
click at [236, 74] on span "ARCA Impuestos" at bounding box center [226, 78] width 60 height 9
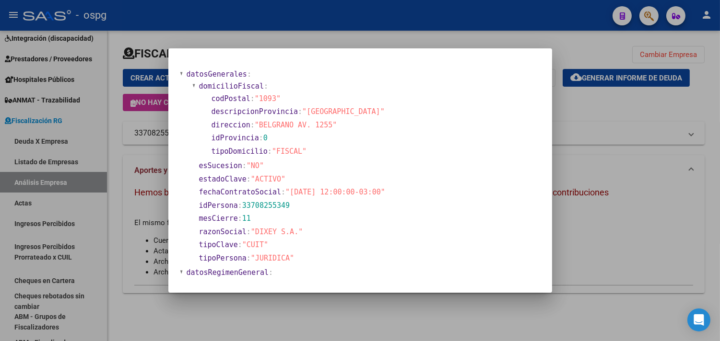
click at [290, 315] on div at bounding box center [360, 170] width 720 height 341
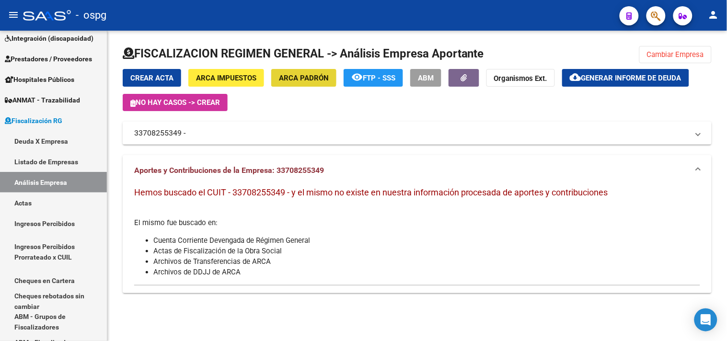
click at [293, 77] on span "ARCA Padrón" at bounding box center [304, 78] width 50 height 9
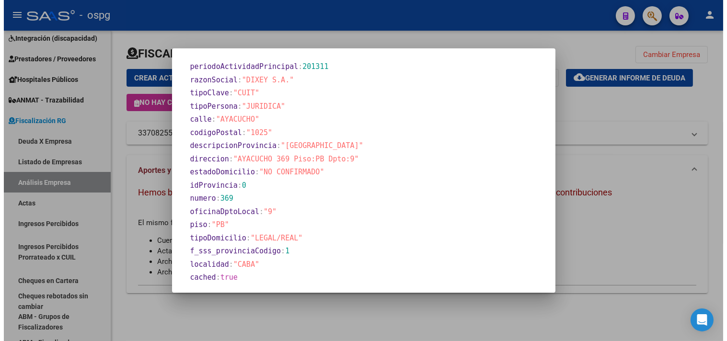
scroll to position [444, 0]
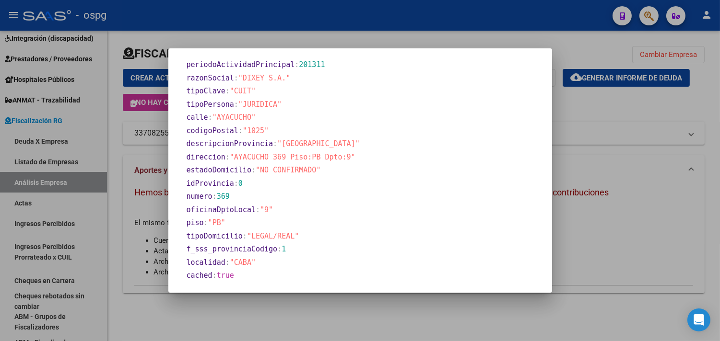
click at [366, 316] on div at bounding box center [360, 170] width 720 height 341
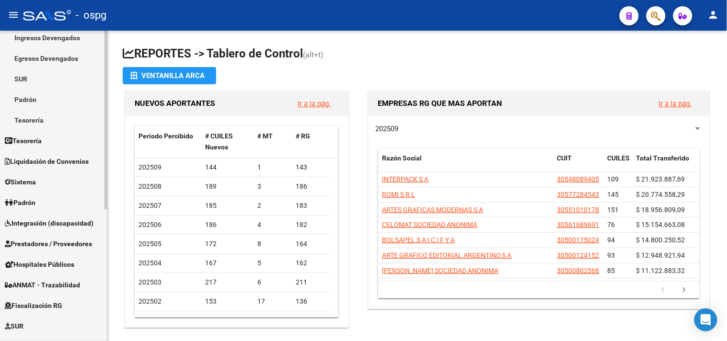
scroll to position [213, 0]
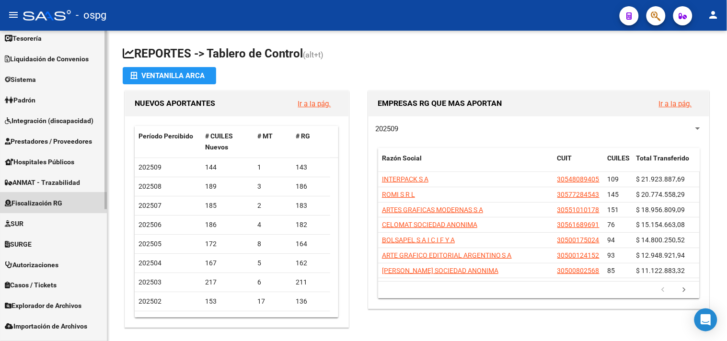
click at [56, 202] on span "Fiscalización RG" at bounding box center [34, 203] width 58 height 11
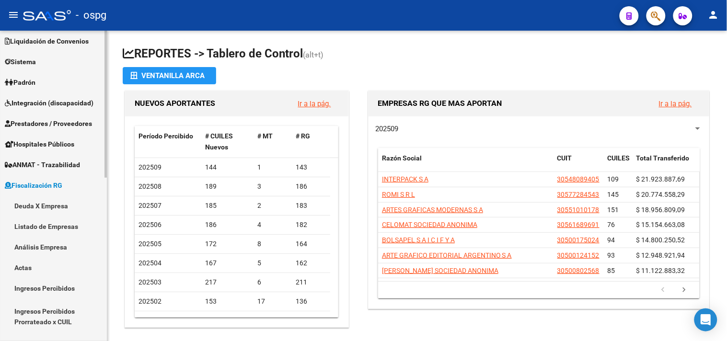
scroll to position [69, 0]
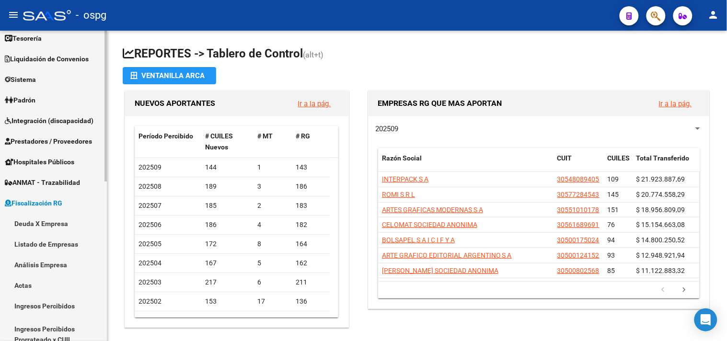
click at [36, 264] on link "Análisis Empresa" at bounding box center [53, 265] width 107 height 21
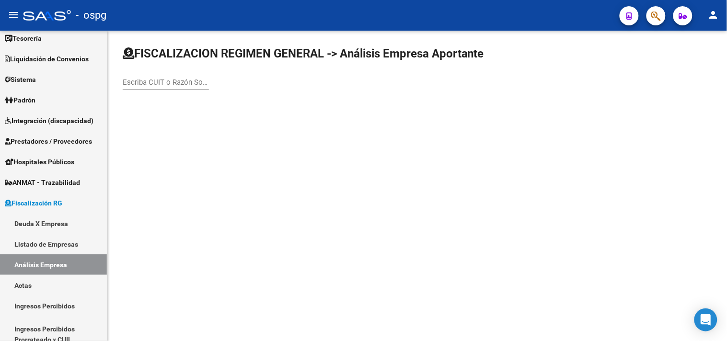
click at [157, 82] on input "Escriba CUIT o Razón Social para buscar" at bounding box center [166, 82] width 86 height 9
paste input "33-70825534-9"
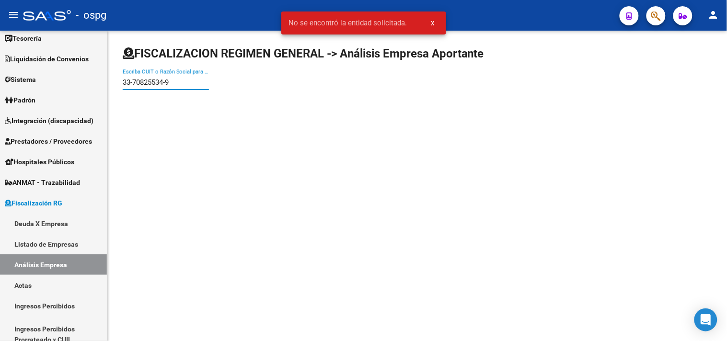
click at [167, 80] on input "33-70825534-9" at bounding box center [166, 82] width 86 height 9
click at [133, 80] on input "33-708255349" at bounding box center [166, 82] width 86 height 9
type input "33708255349"
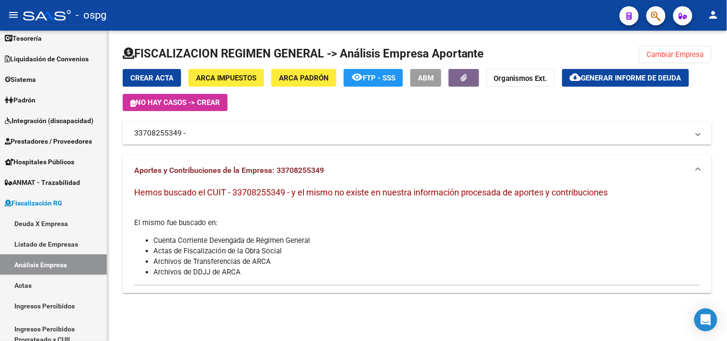
click at [164, 133] on mat-panel-title "33708255349 -" at bounding box center [411, 133] width 555 height 11
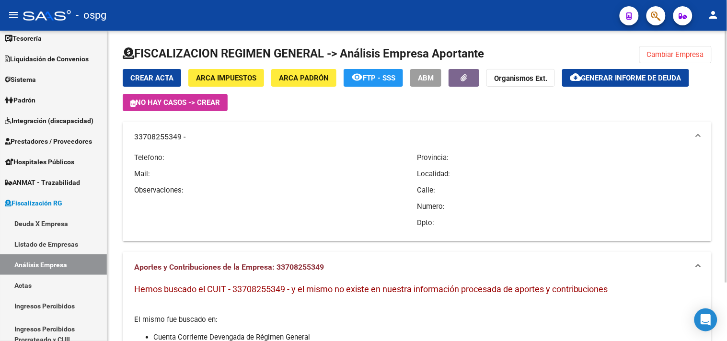
drag, startPoint x: 666, startPoint y: 54, endPoint x: 620, endPoint y: 54, distance: 45.6
click at [664, 54] on span "Cambiar Empresa" at bounding box center [675, 54] width 57 height 9
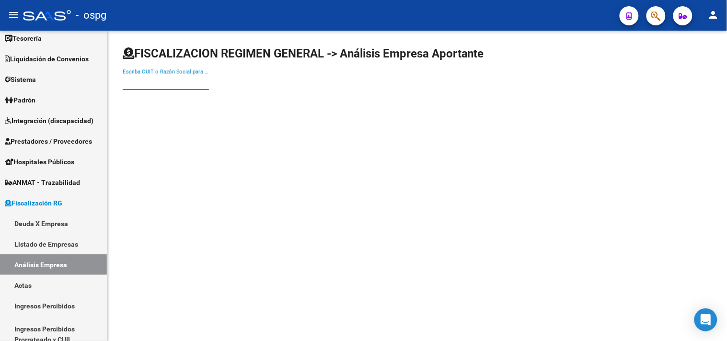
paste input "33-70825534-9"
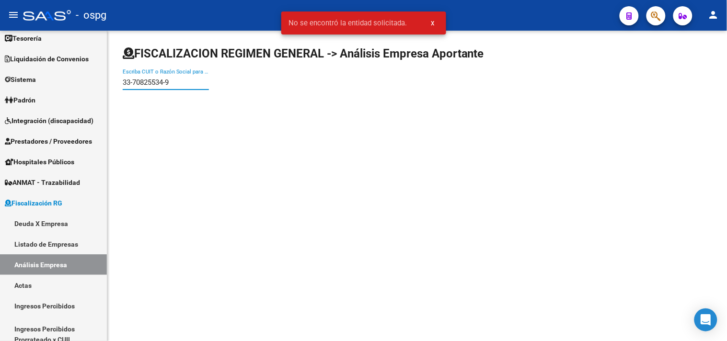
click at [134, 82] on input "33-70825534-9" at bounding box center [166, 82] width 86 height 9
click at [165, 82] on input "3370825534-9" at bounding box center [166, 82] width 86 height 9
type input "33708255349"
